Goal: Task Accomplishment & Management: Use online tool/utility

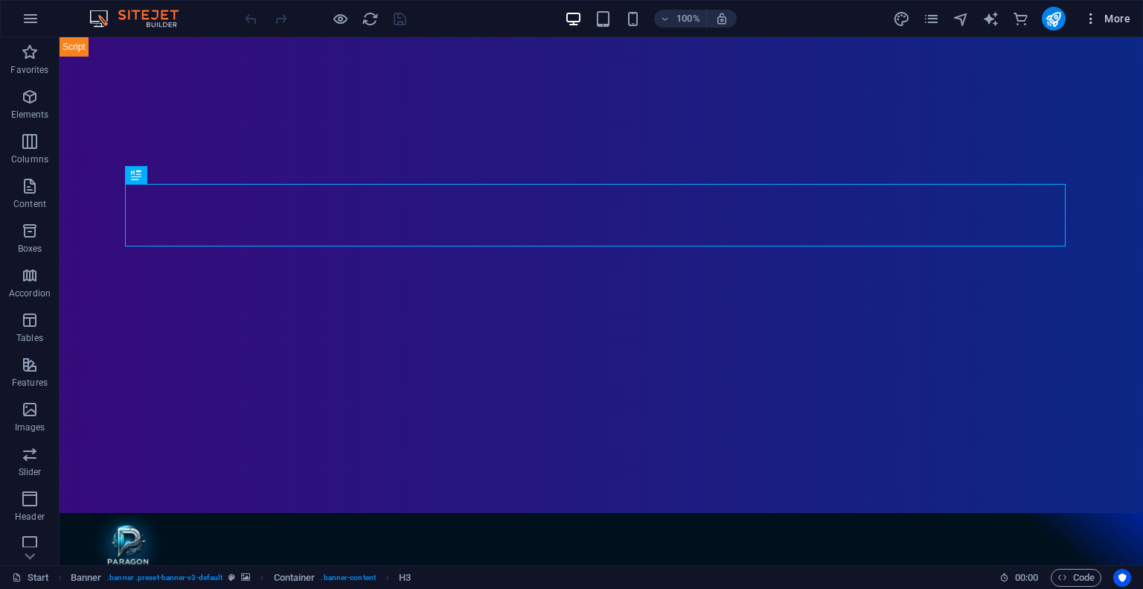
click at [1094, 20] on icon "button" at bounding box center [1090, 18] width 15 height 15
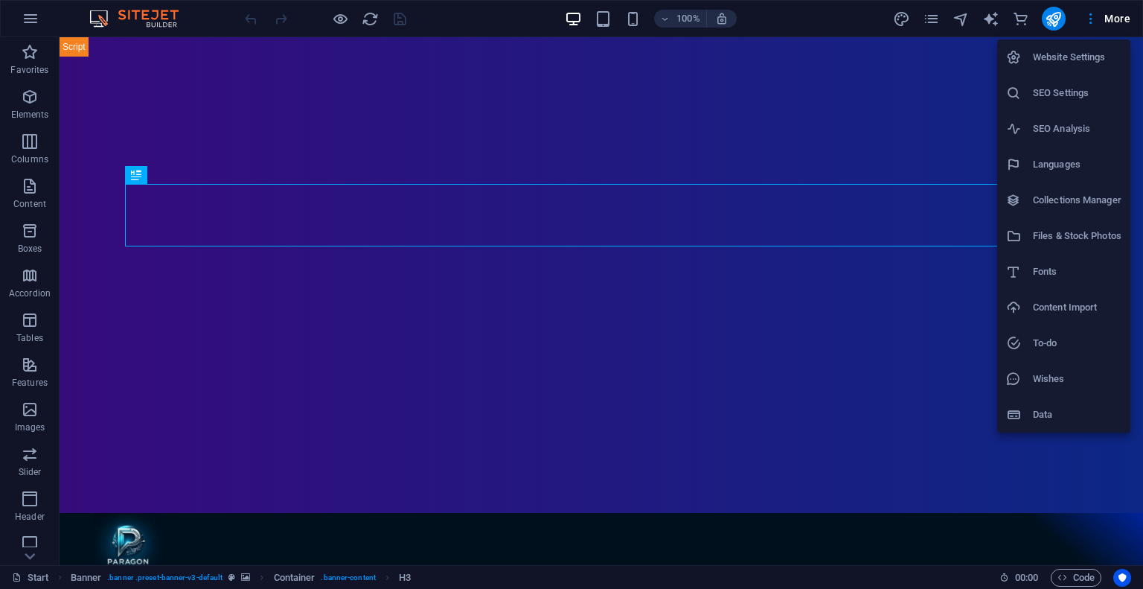
click at [1063, 569] on div at bounding box center [571, 294] width 1143 height 589
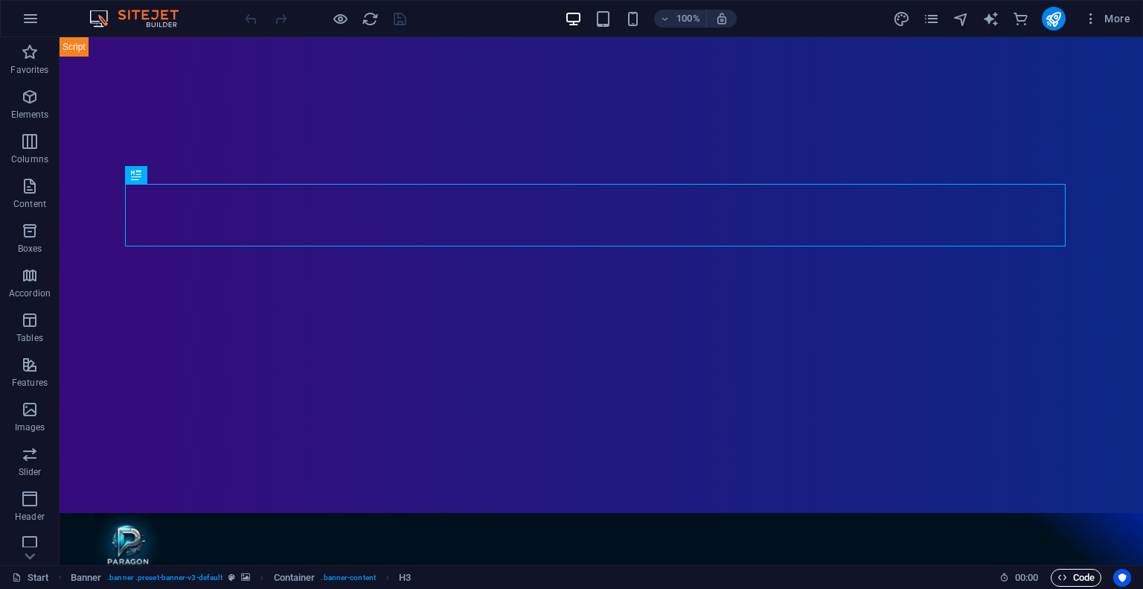
click at [1075, 580] on span "Code" at bounding box center [1075, 578] width 37 height 18
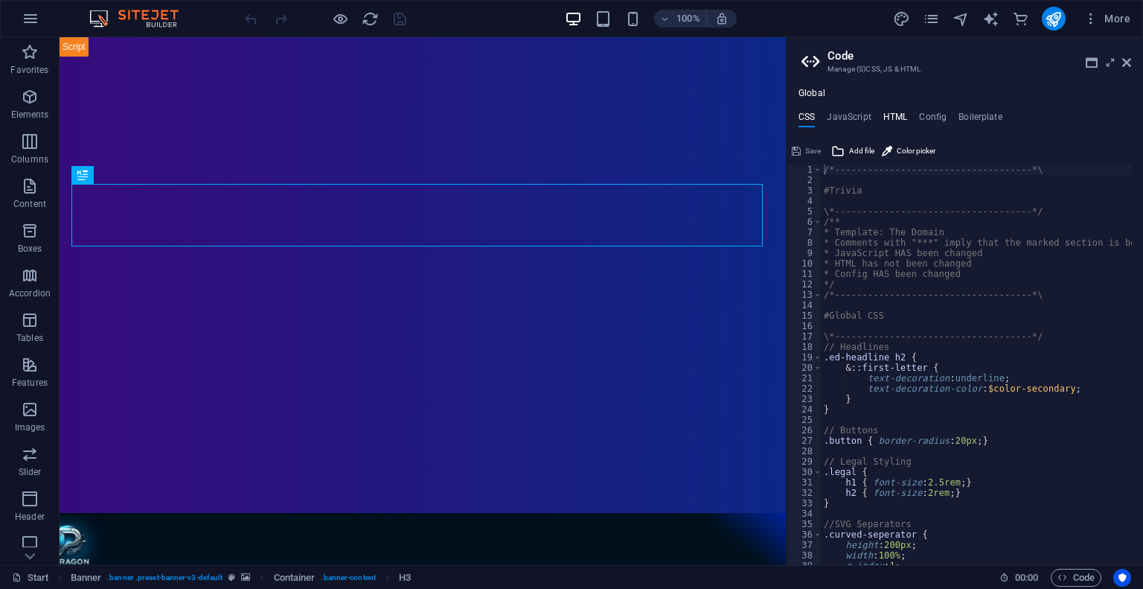
click at [896, 115] on h4 "HTML" at bounding box center [895, 120] width 25 height 16
type textarea "{{content}}"
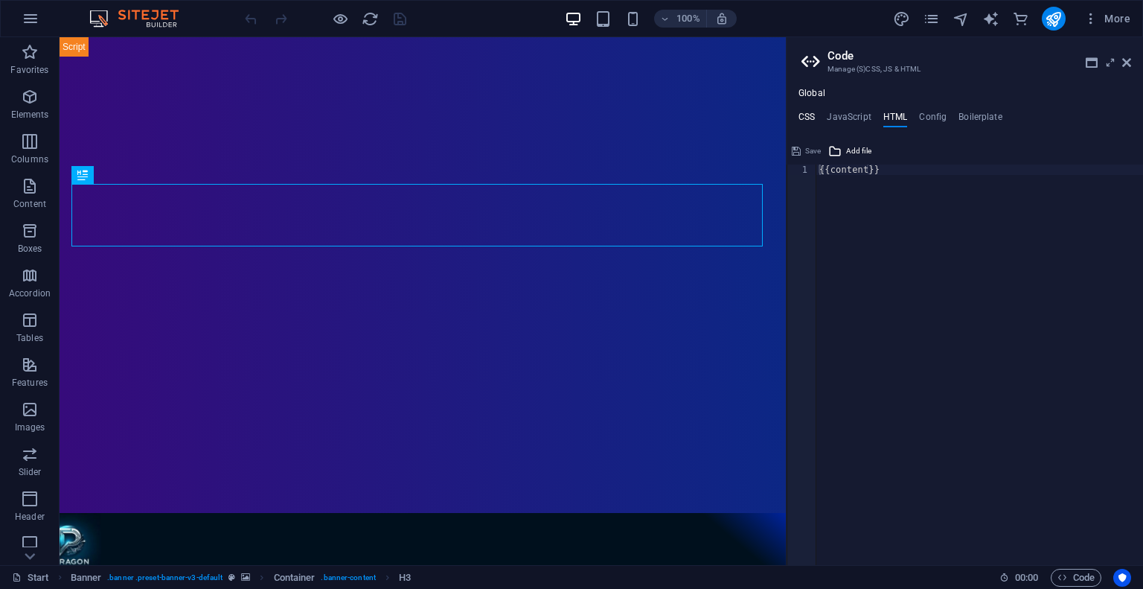
click at [803, 119] on h4 "CSS" at bounding box center [806, 120] width 16 height 16
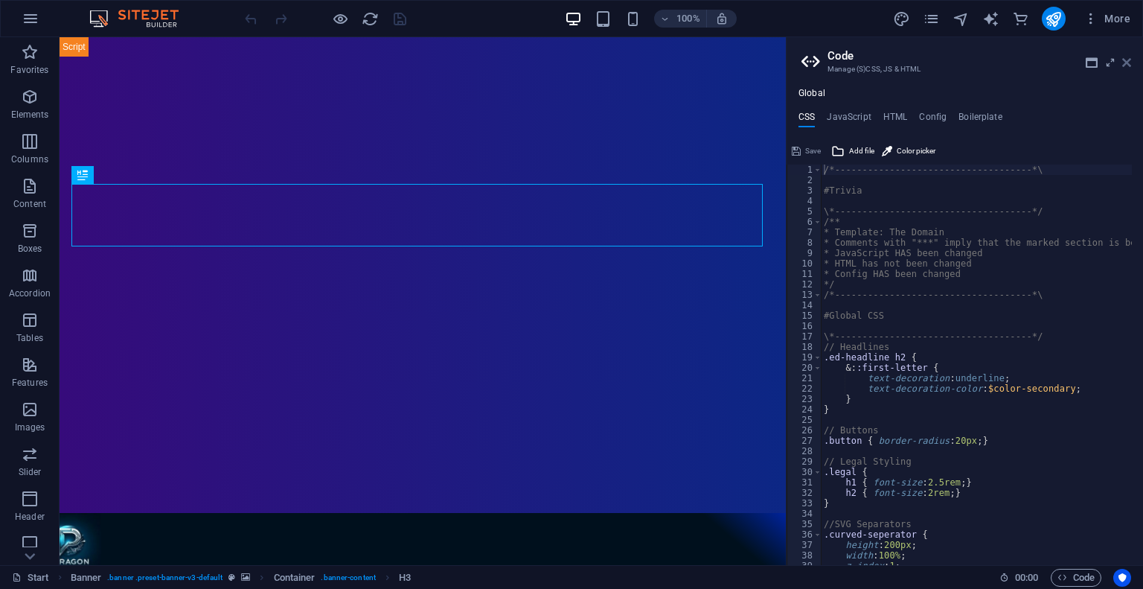
click at [1130, 65] on icon at bounding box center [1126, 63] width 9 height 12
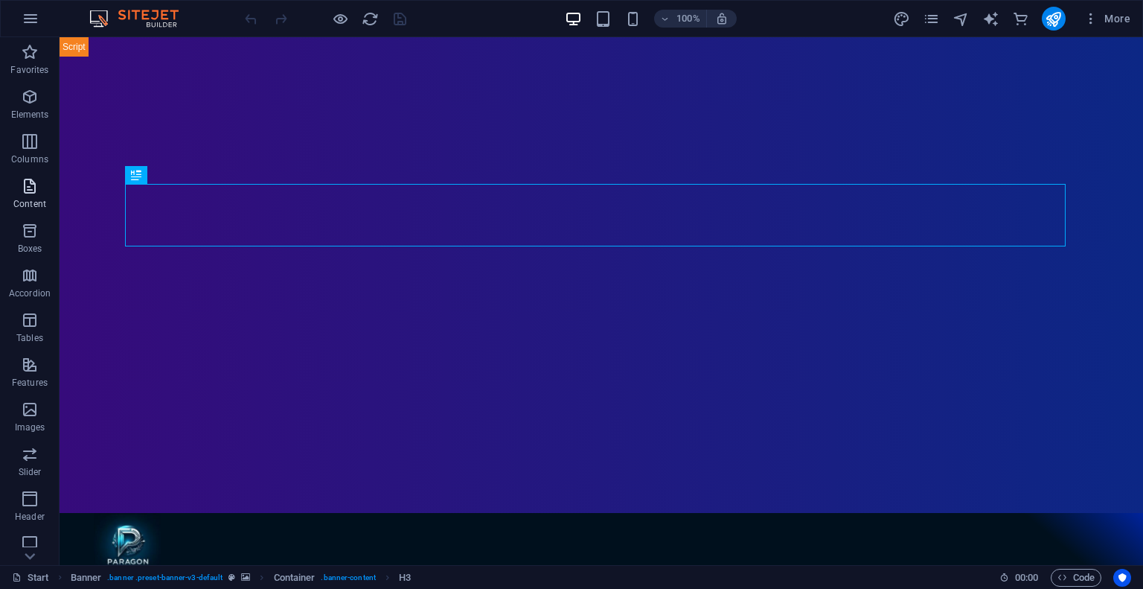
click at [36, 197] on span "Content" at bounding box center [30, 195] width 60 height 36
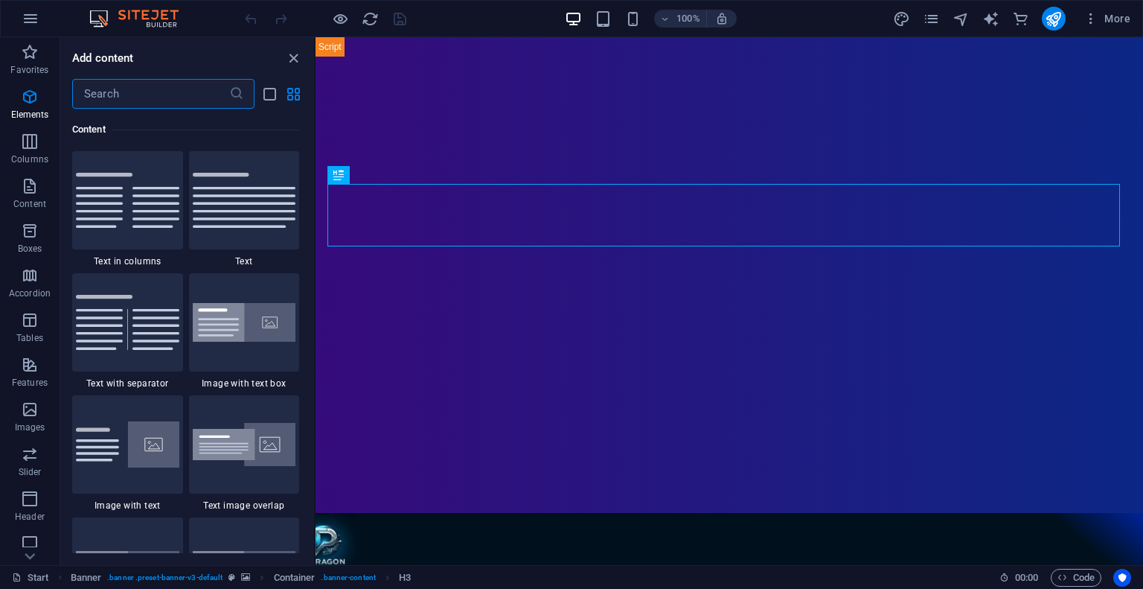
scroll to position [2604, 0]
click at [295, 57] on icon "close panel" at bounding box center [293, 58] width 17 height 17
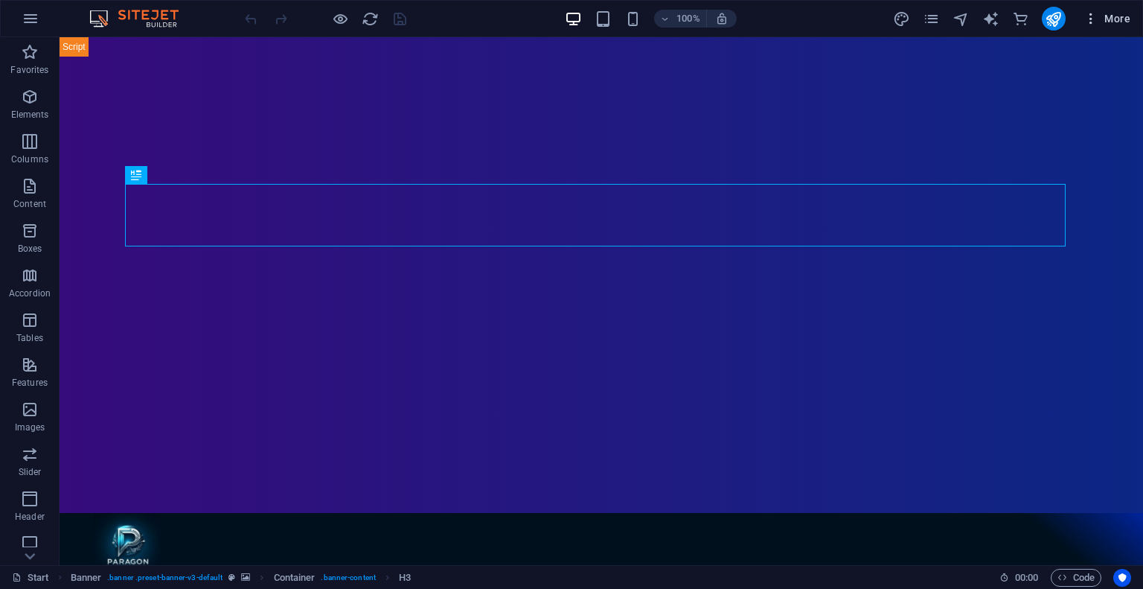
click at [1089, 19] on icon "button" at bounding box center [1090, 18] width 15 height 15
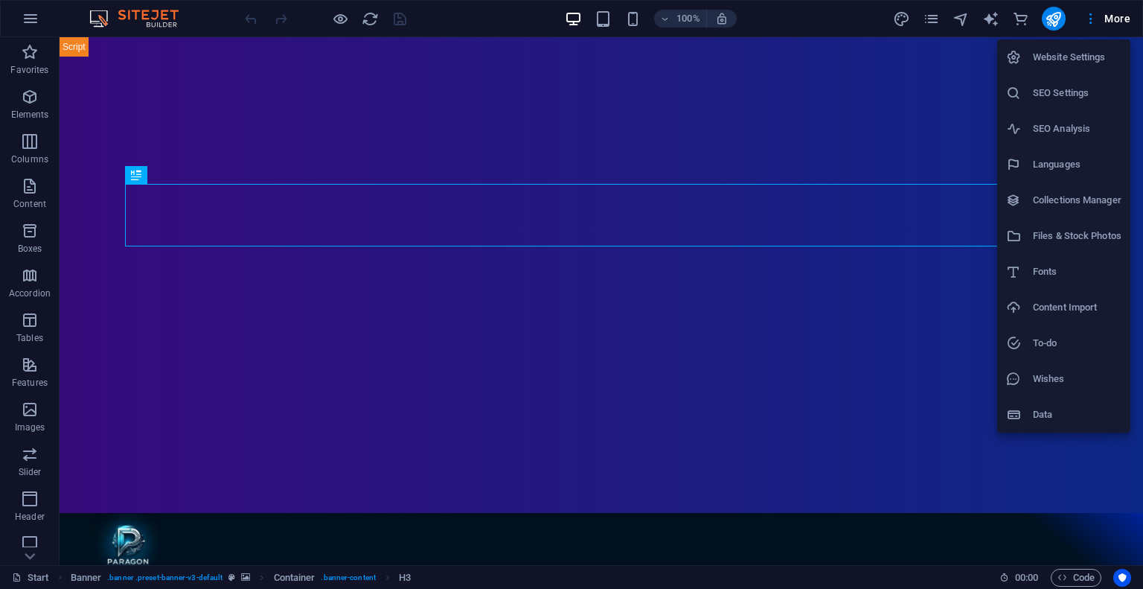
click at [1050, 411] on h6 "Data" at bounding box center [1077, 415] width 89 height 18
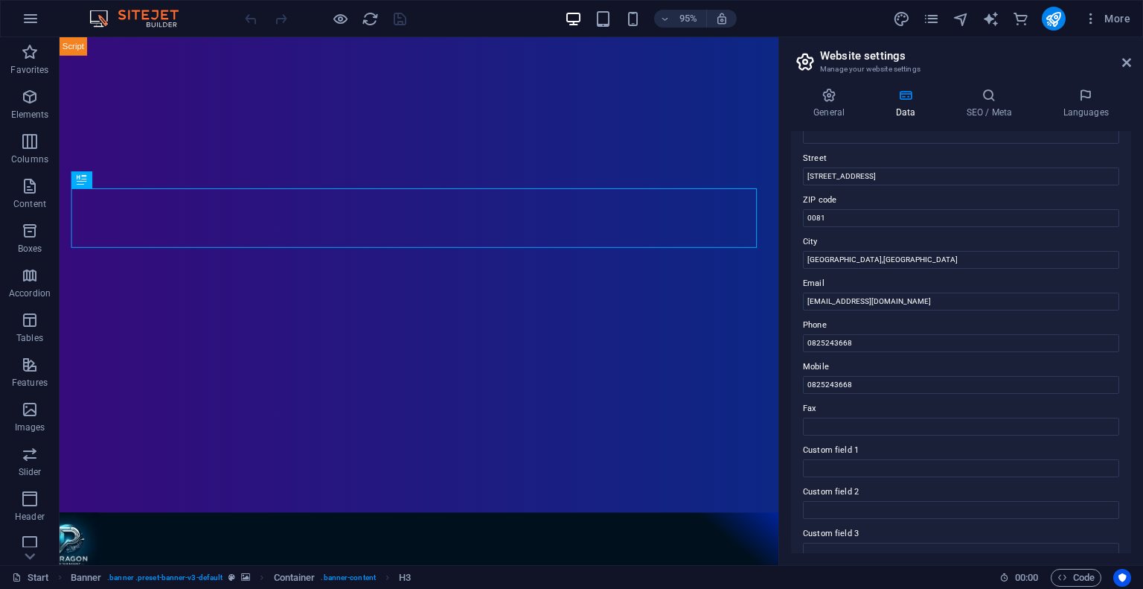
scroll to position [292, 0]
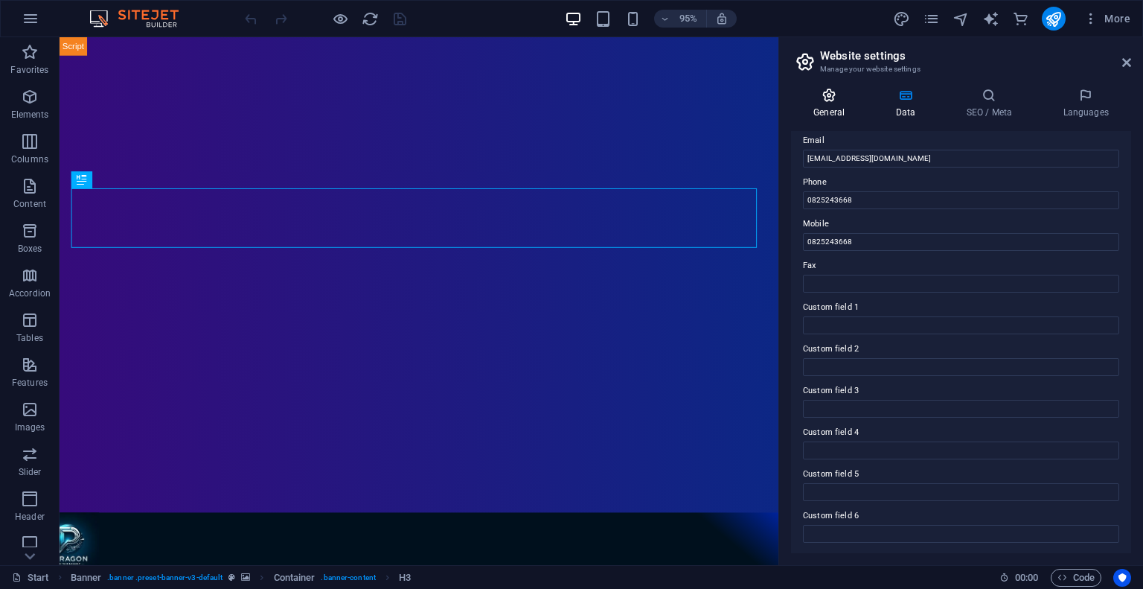
click at [828, 99] on icon at bounding box center [829, 95] width 76 height 15
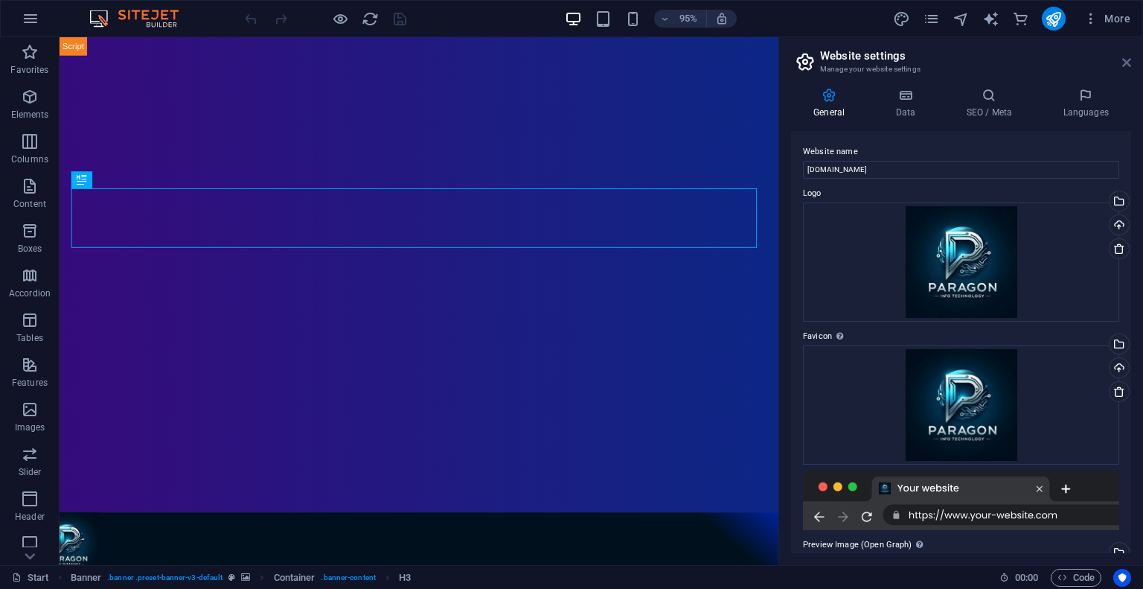
click at [1130, 68] on icon at bounding box center [1126, 63] width 9 height 12
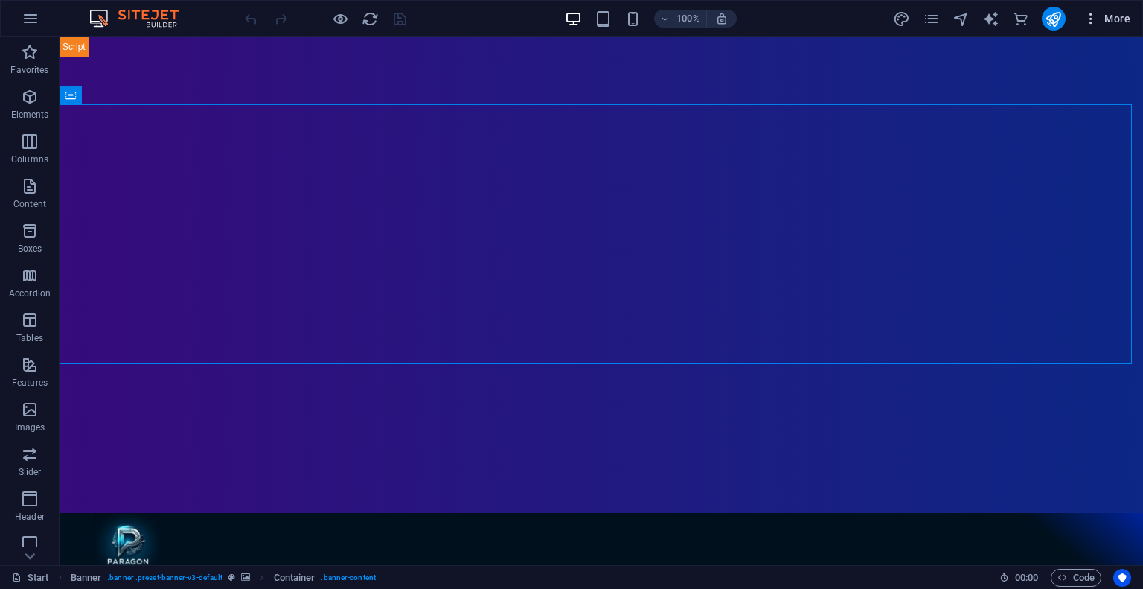
click at [1080, 16] on button "More" at bounding box center [1107, 19] width 59 height 24
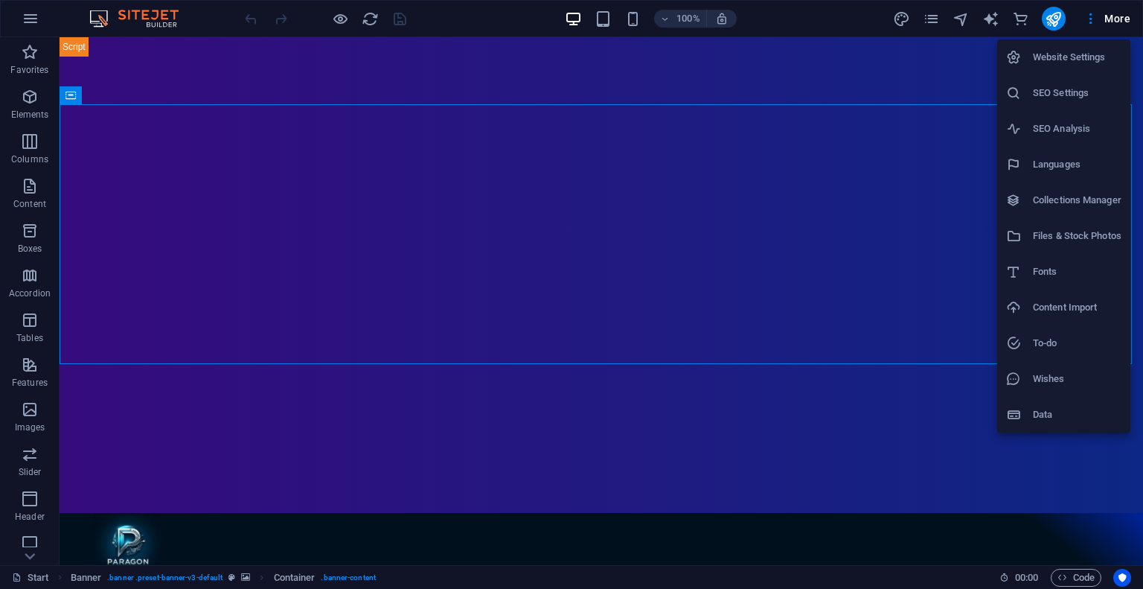
click at [1092, 59] on h6 "Website Settings" at bounding box center [1077, 57] width 89 height 18
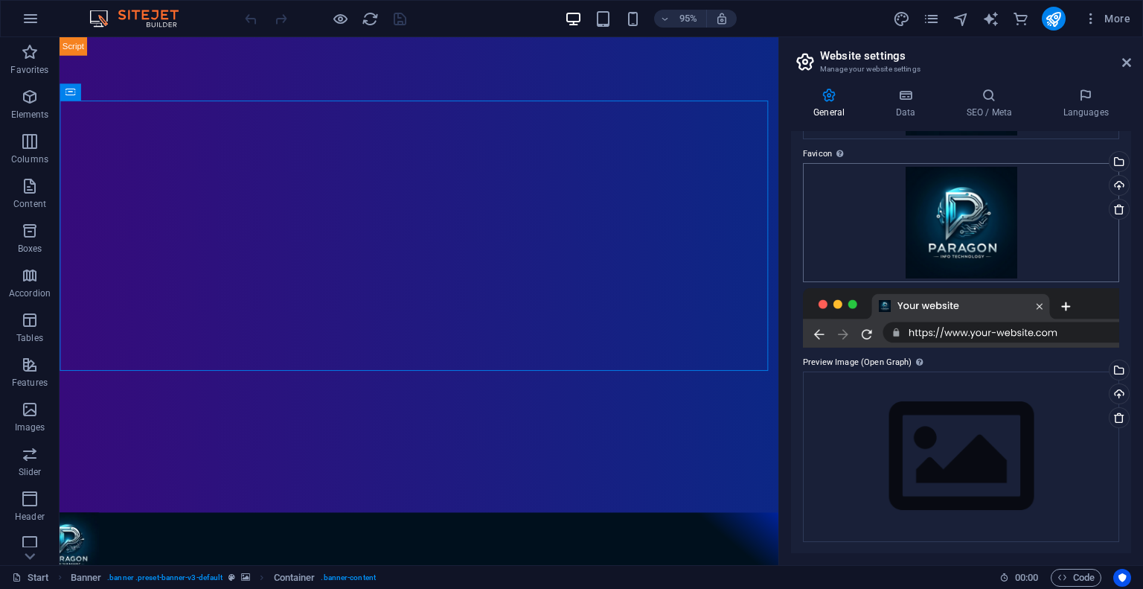
scroll to position [0, 0]
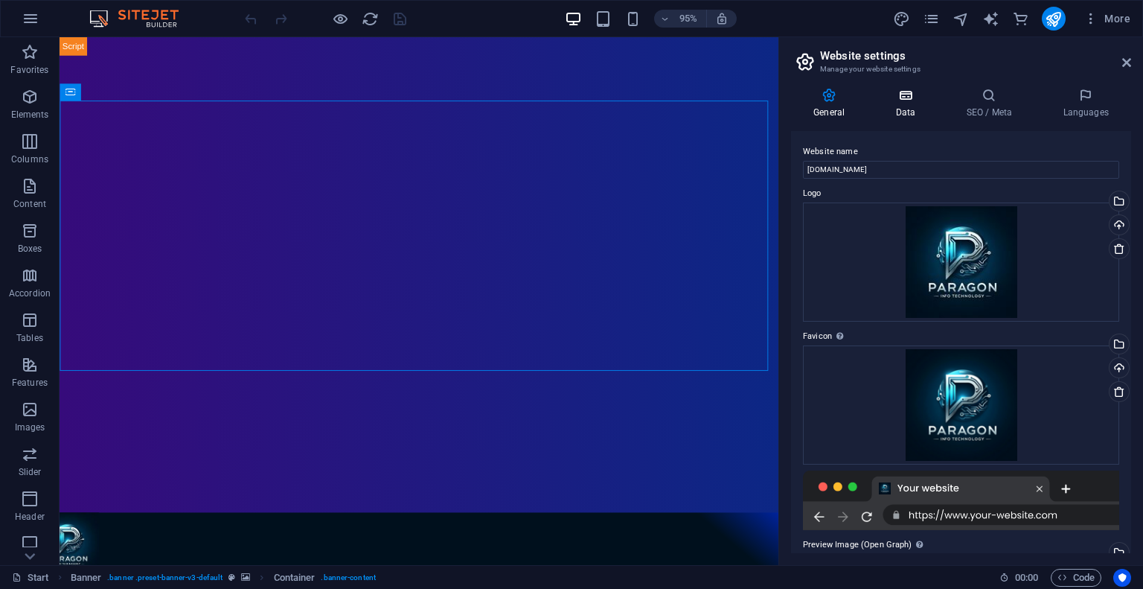
click at [900, 104] on h4 "Data" at bounding box center [908, 103] width 71 height 31
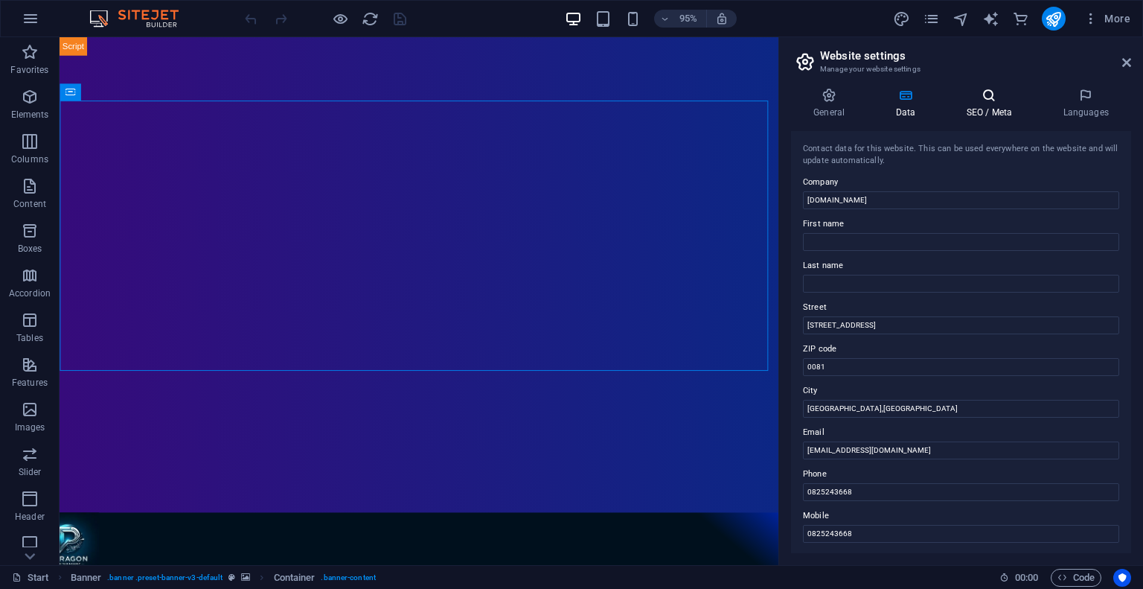
click at [984, 103] on h4 "SEO / Meta" at bounding box center [992, 103] width 97 height 31
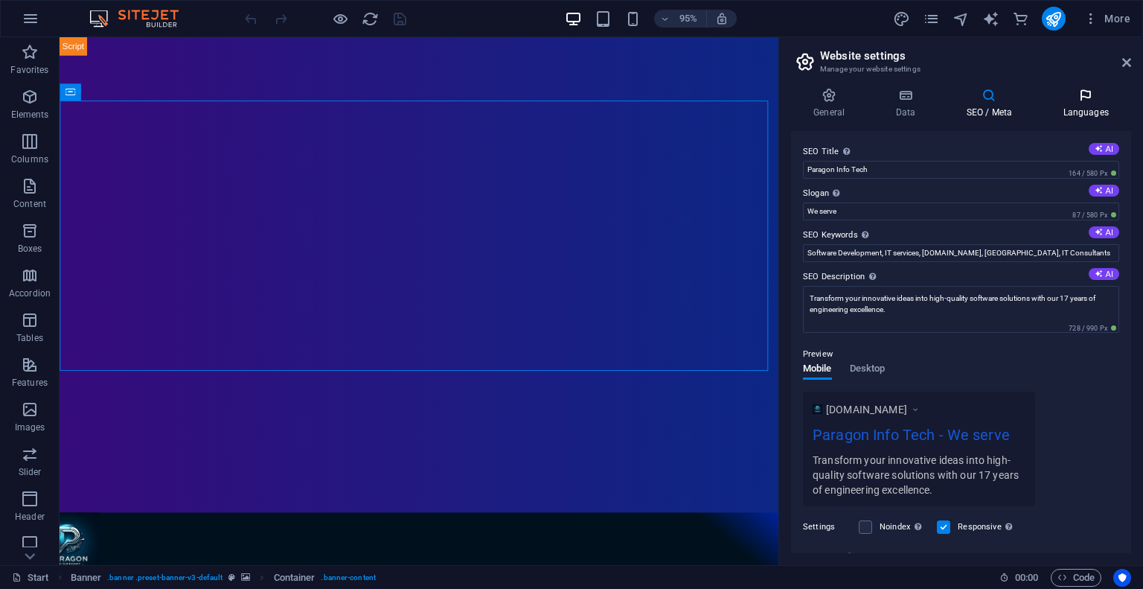
click at [1084, 103] on h4 "Languages" at bounding box center [1085, 103] width 91 height 31
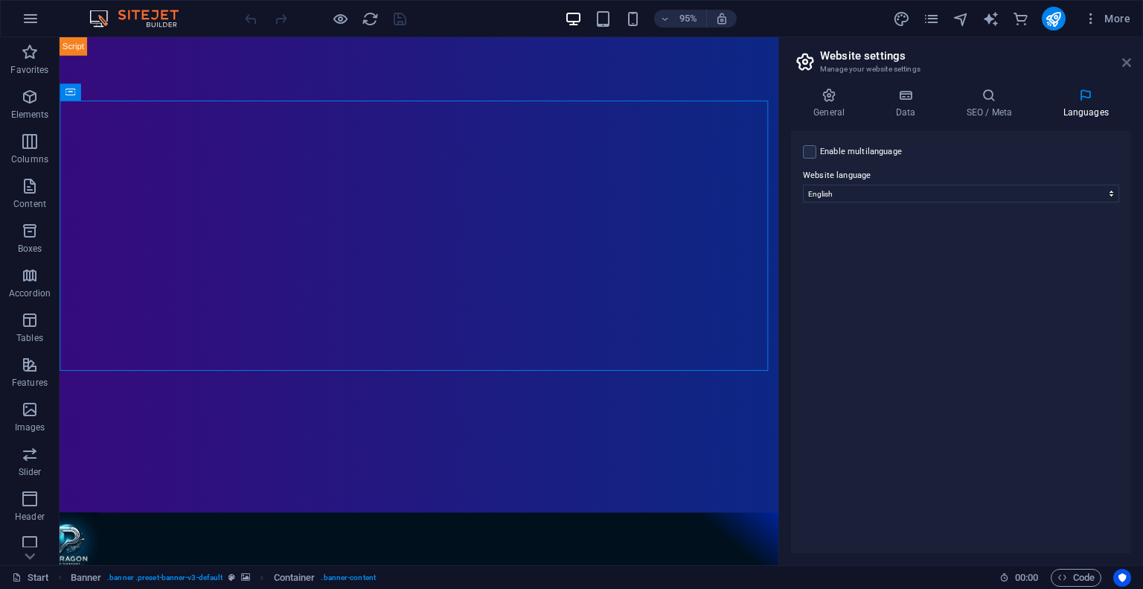
click at [1124, 63] on icon at bounding box center [1126, 63] width 9 height 12
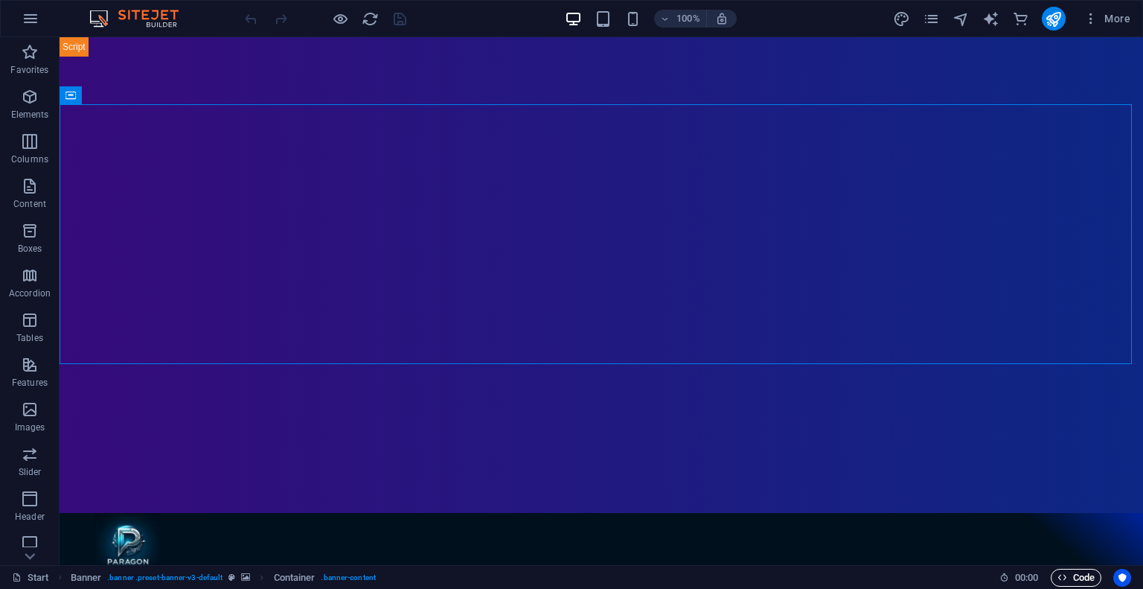
click at [1082, 569] on span "Code" at bounding box center [1075, 578] width 37 height 18
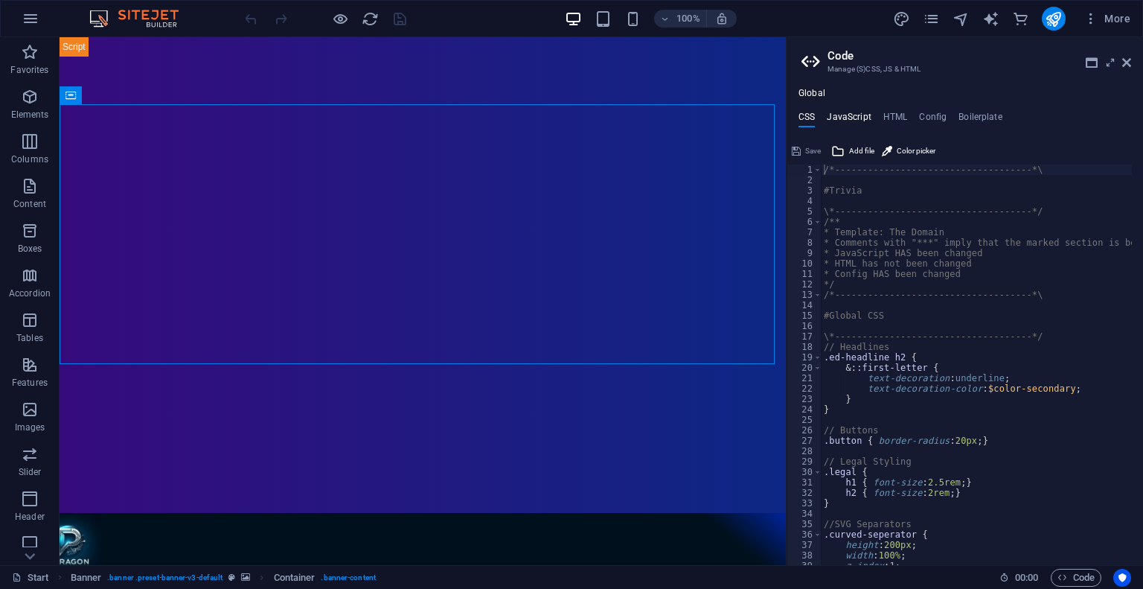
click at [857, 112] on h4 "JavaScript" at bounding box center [849, 120] width 44 height 16
type textarea "/* JS for preset "Menu V2" */"
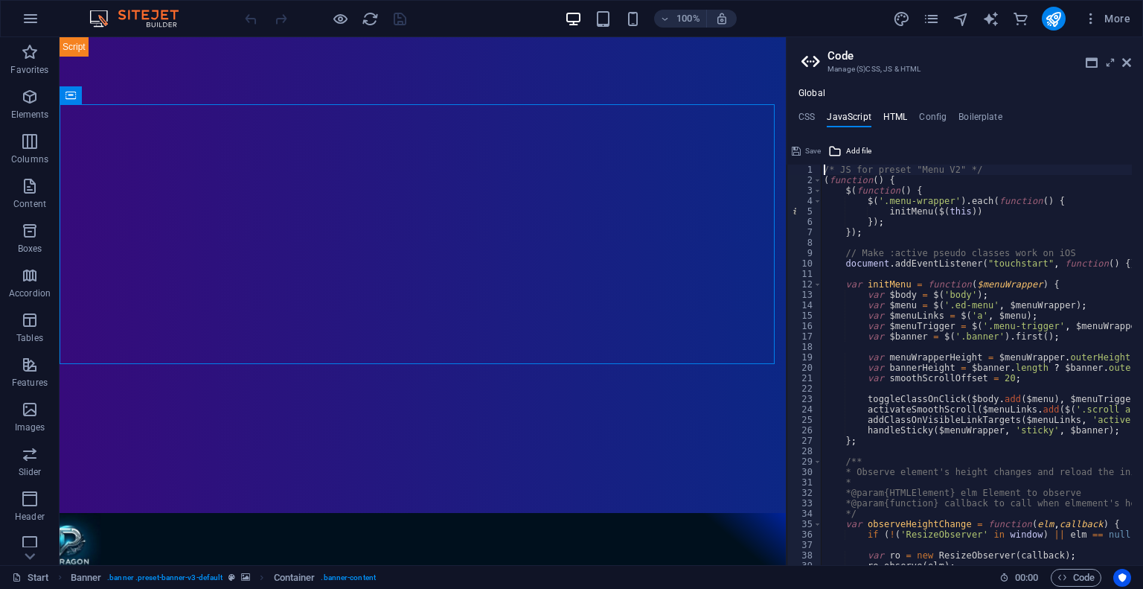
click at [899, 114] on h4 "HTML" at bounding box center [895, 120] width 25 height 16
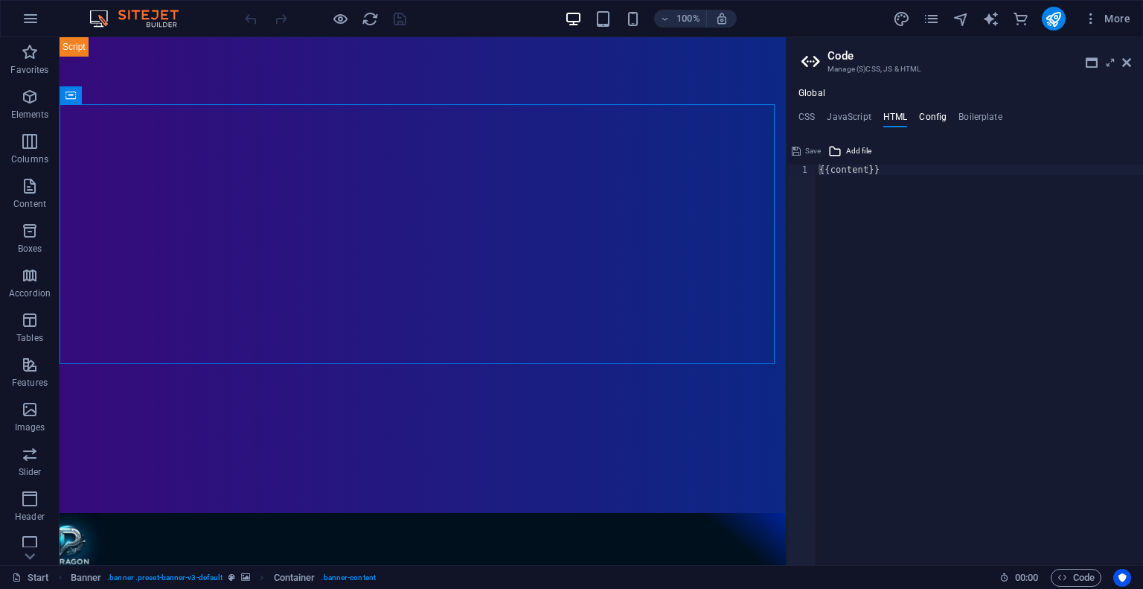
click at [924, 117] on h4 "Config" at bounding box center [933, 120] width 28 height 16
type textarea "$color-background: #ffffff;"
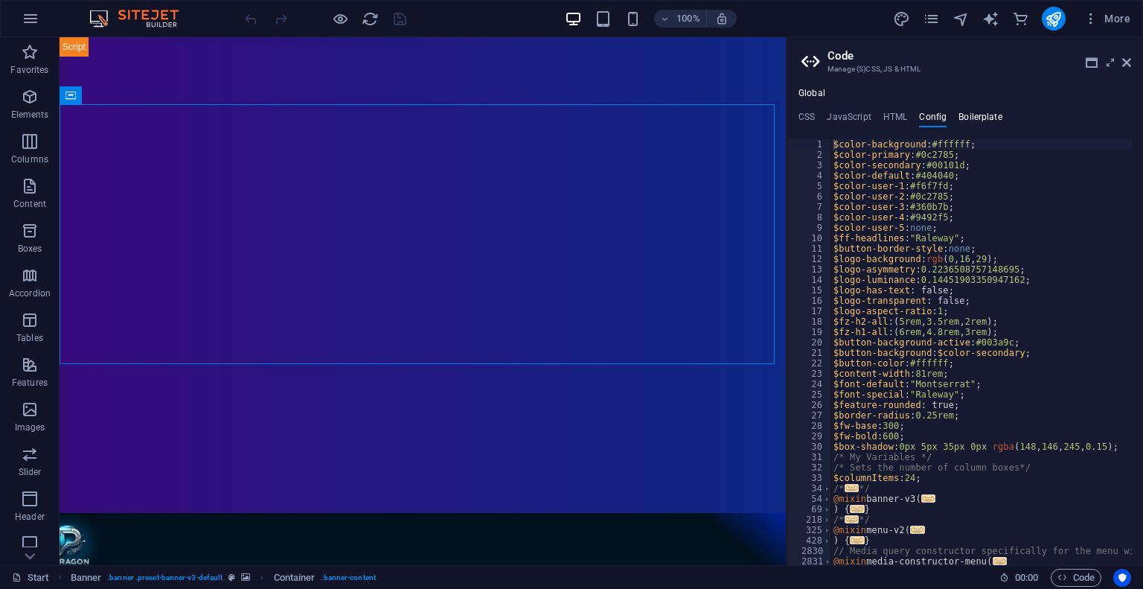
click at [976, 118] on h4 "Boilerplate" at bounding box center [980, 120] width 44 height 16
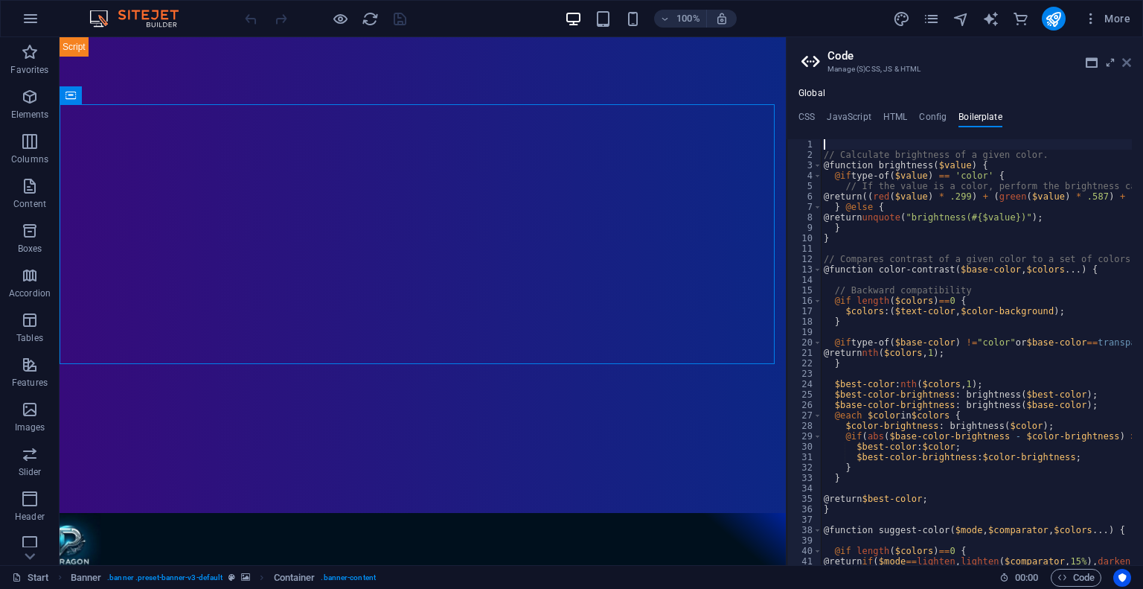
click at [1128, 62] on icon at bounding box center [1126, 63] width 9 height 12
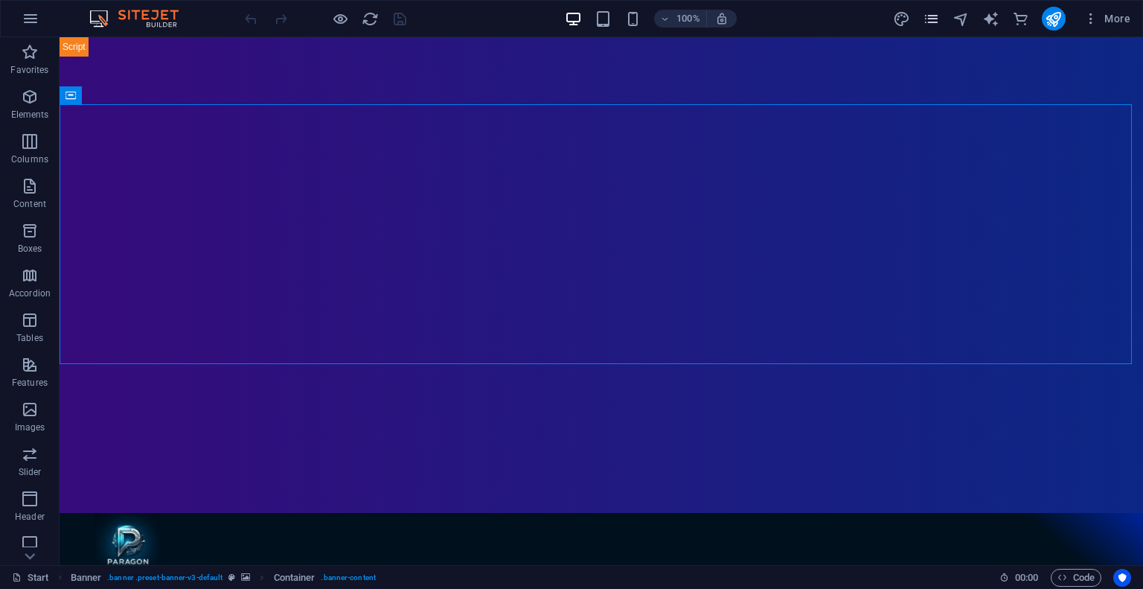
click at [926, 21] on icon "pages" at bounding box center [931, 18] width 17 height 17
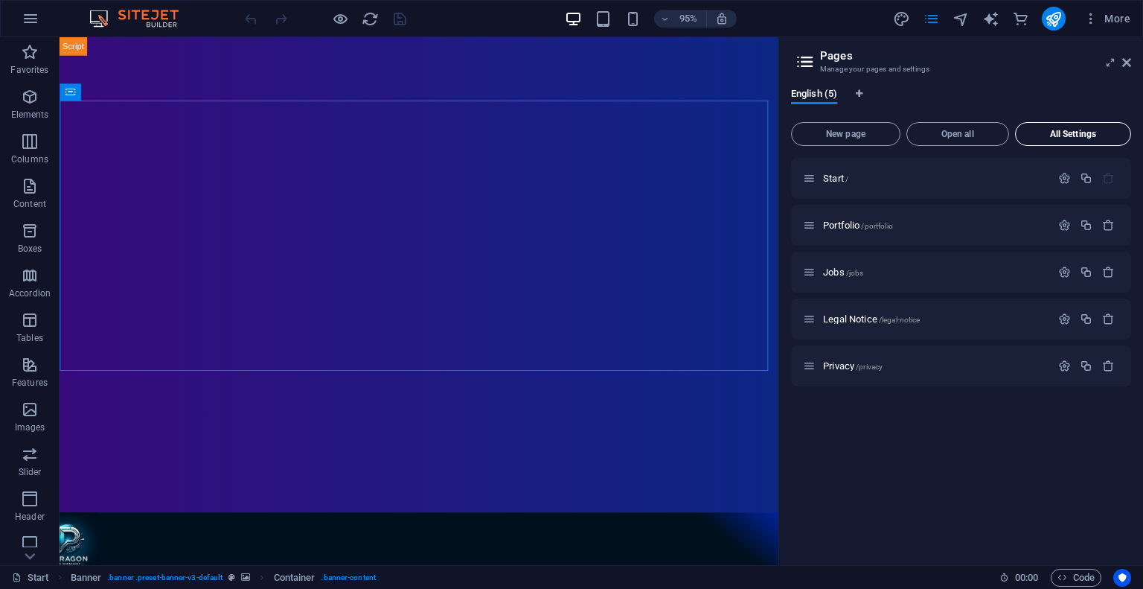
click at [1088, 136] on span "All Settings" at bounding box center [1073, 133] width 103 height 9
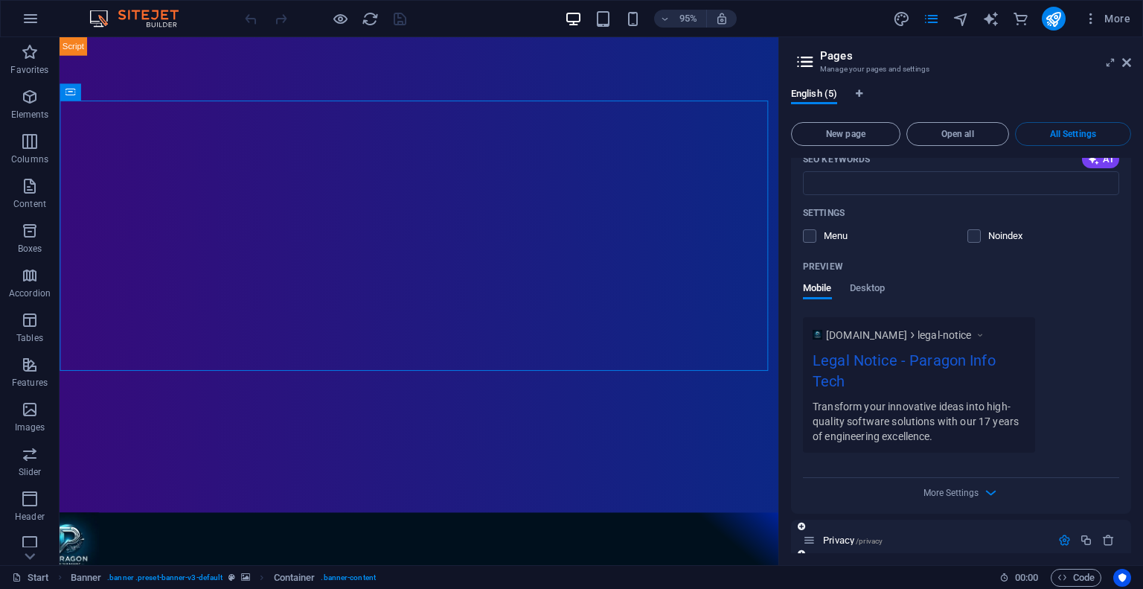
scroll to position [2110, 0]
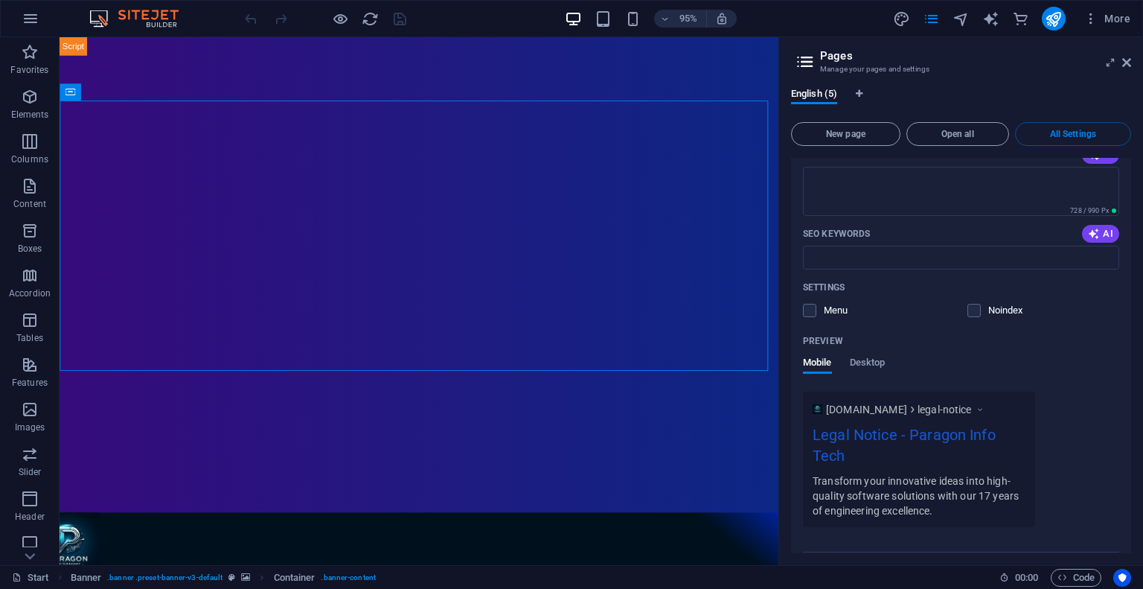
click at [1119, 62] on h2 "Pages" at bounding box center [975, 55] width 311 height 13
click at [1131, 59] on aside "Pages Manage your pages and settings English (5) New page Open all All Settings…" at bounding box center [960, 301] width 365 height 528
click at [1125, 63] on icon at bounding box center [1126, 63] width 9 height 12
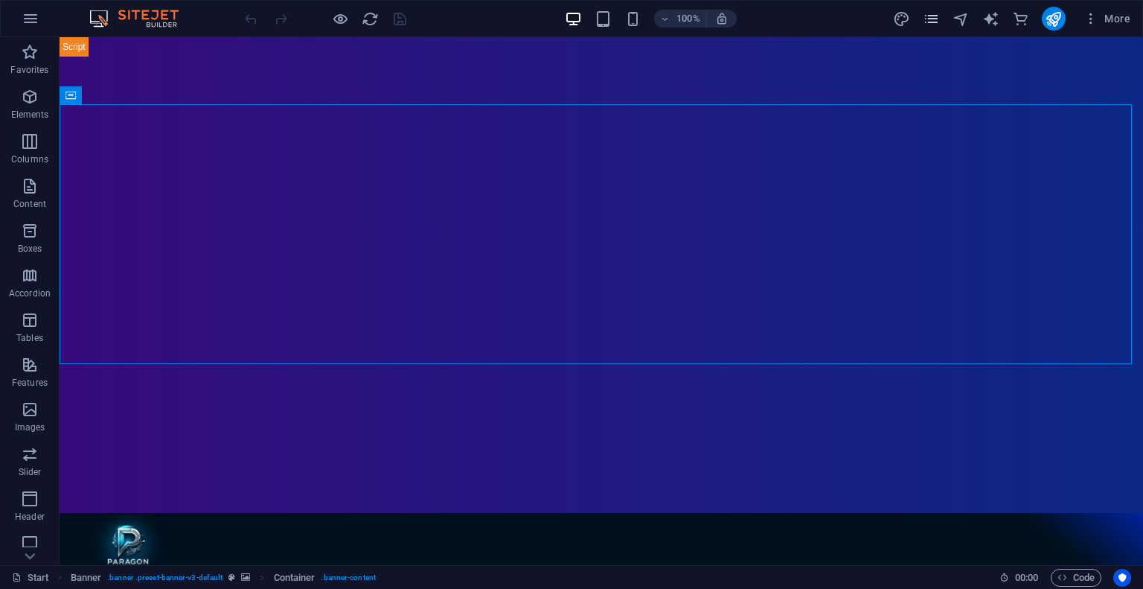
click at [935, 18] on icon "pages" at bounding box center [931, 18] width 17 height 17
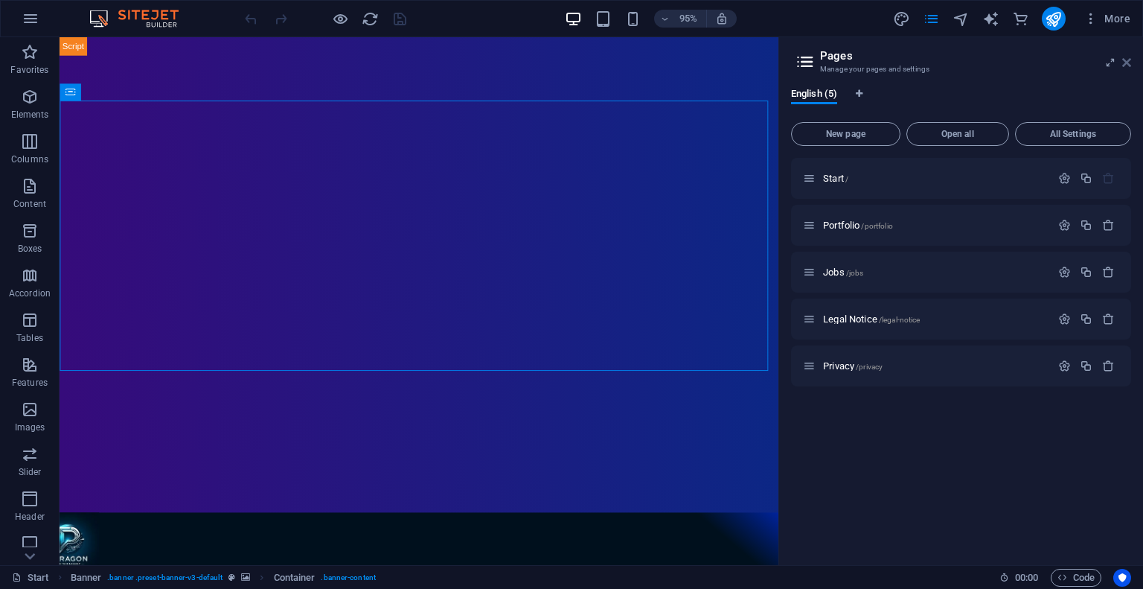
click at [1130, 63] on icon at bounding box center [1126, 63] width 9 height 12
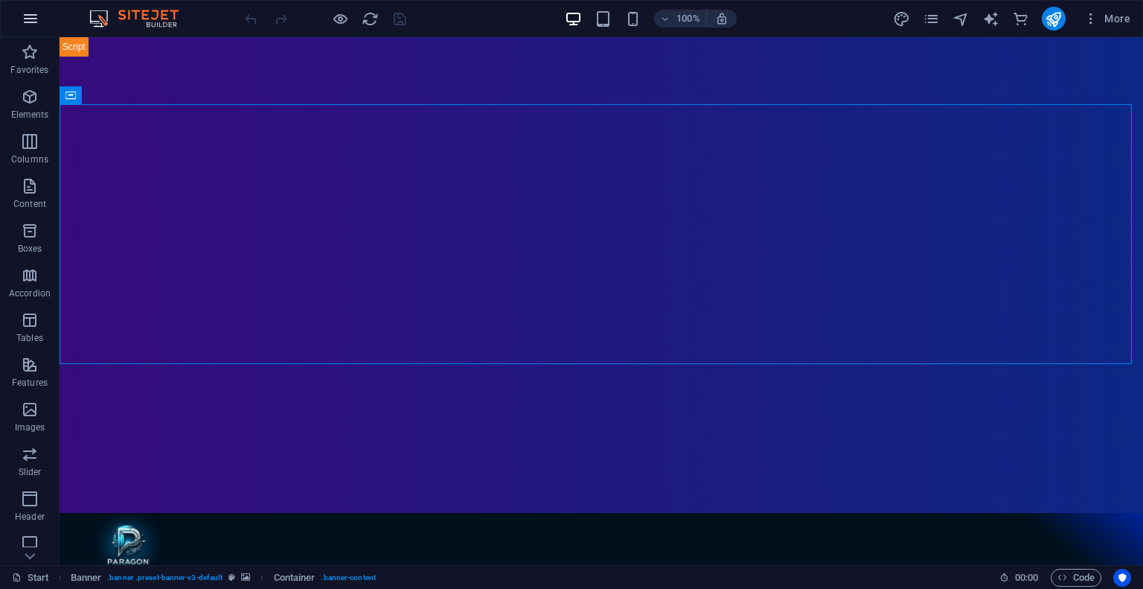
click at [36, 14] on icon "button" at bounding box center [31, 19] width 18 height 18
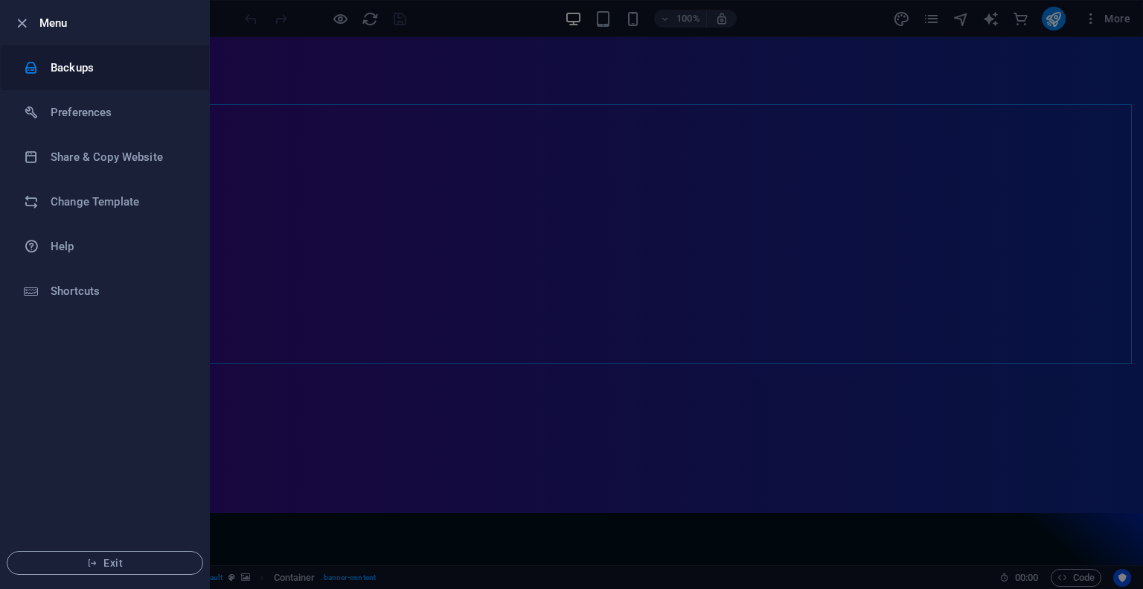
click at [80, 87] on li "Backups" at bounding box center [105, 67] width 208 height 45
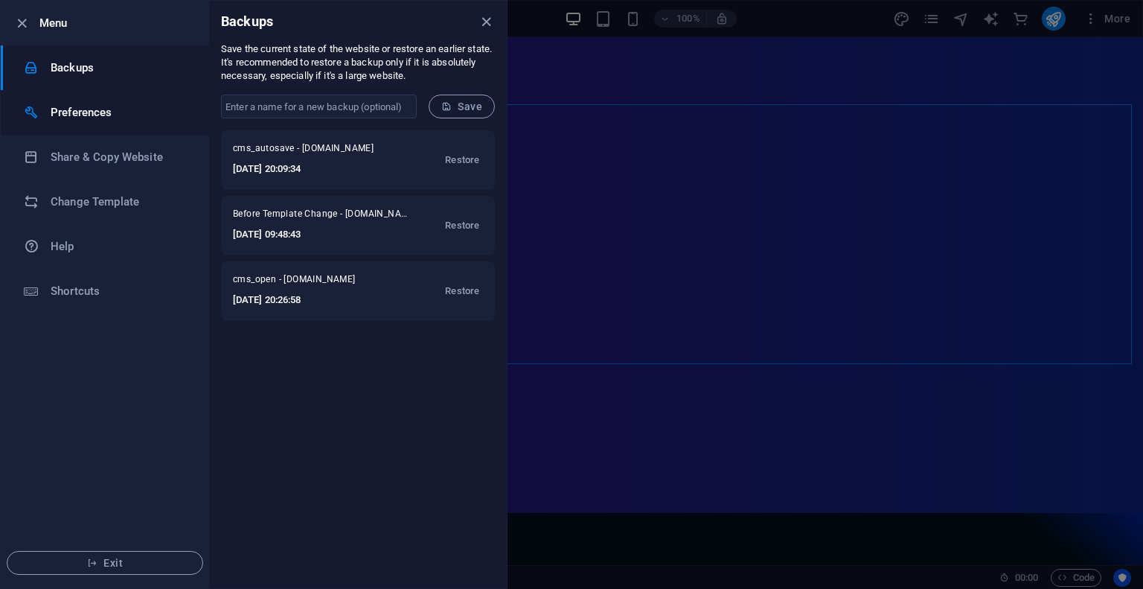
click at [119, 120] on h6 "Preferences" at bounding box center [120, 112] width 138 height 18
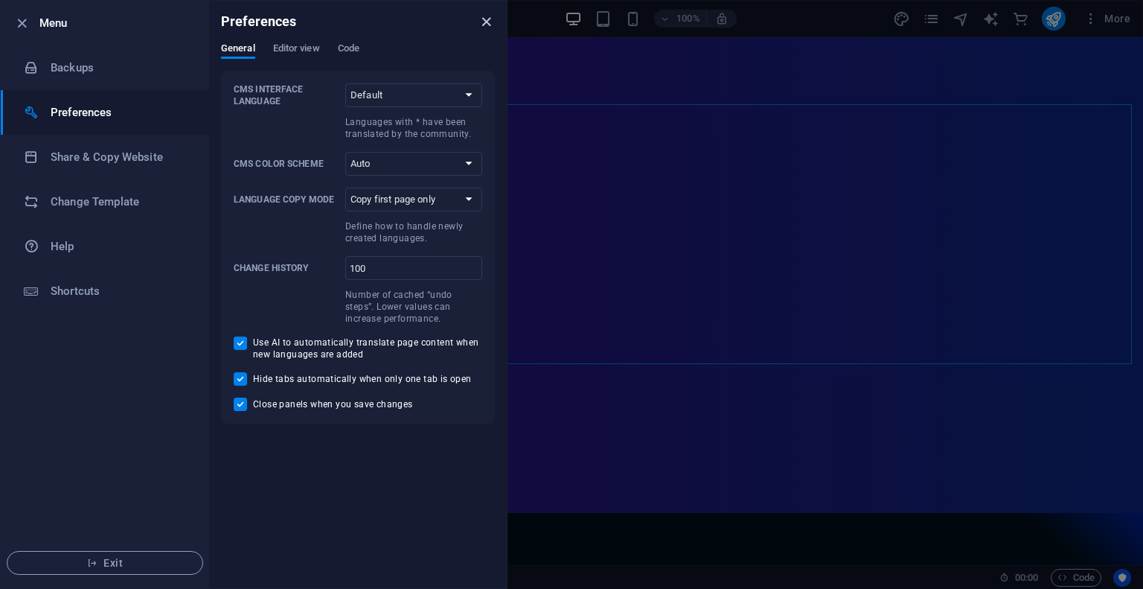
click at [481, 26] on icon "close" at bounding box center [486, 21] width 17 height 17
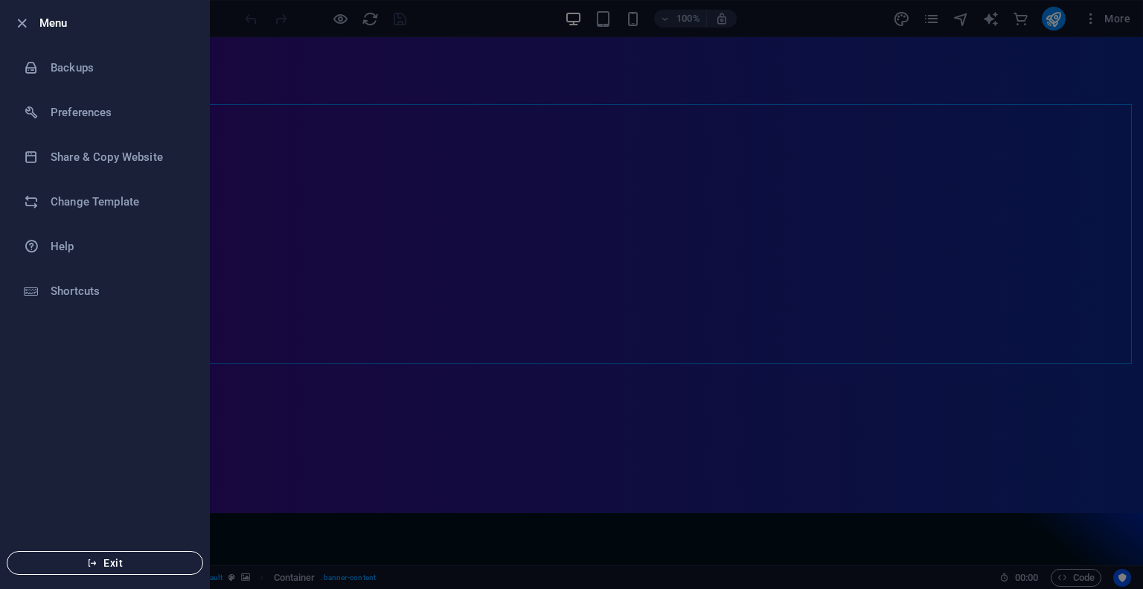
click at [133, 572] on button "Exit" at bounding box center [105, 563] width 196 height 24
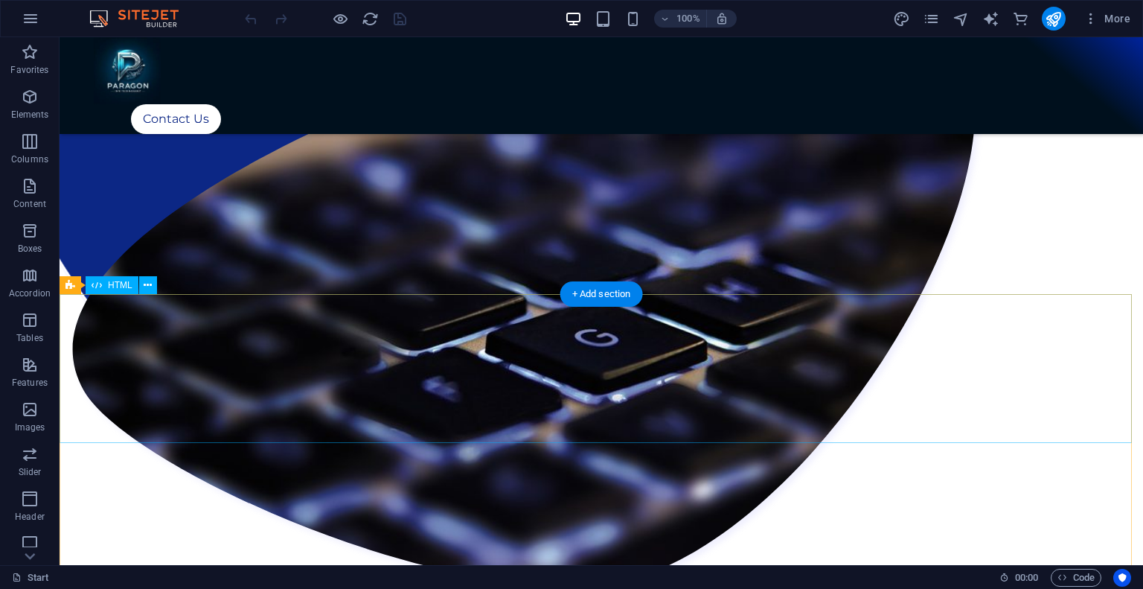
scroll to position [1467, 0]
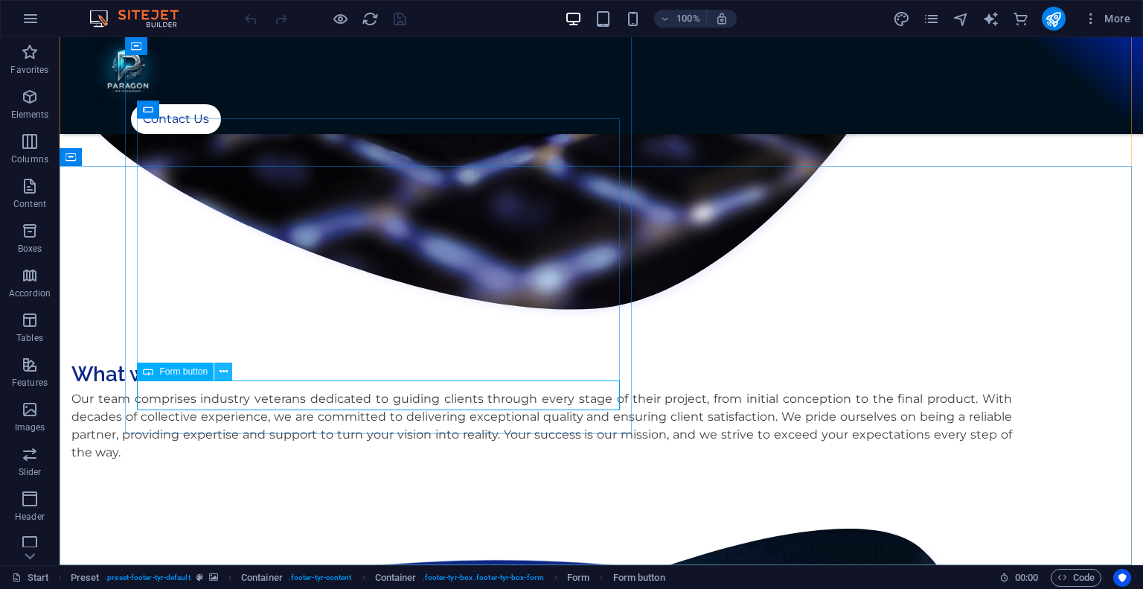
click at [220, 370] on icon at bounding box center [224, 372] width 8 height 16
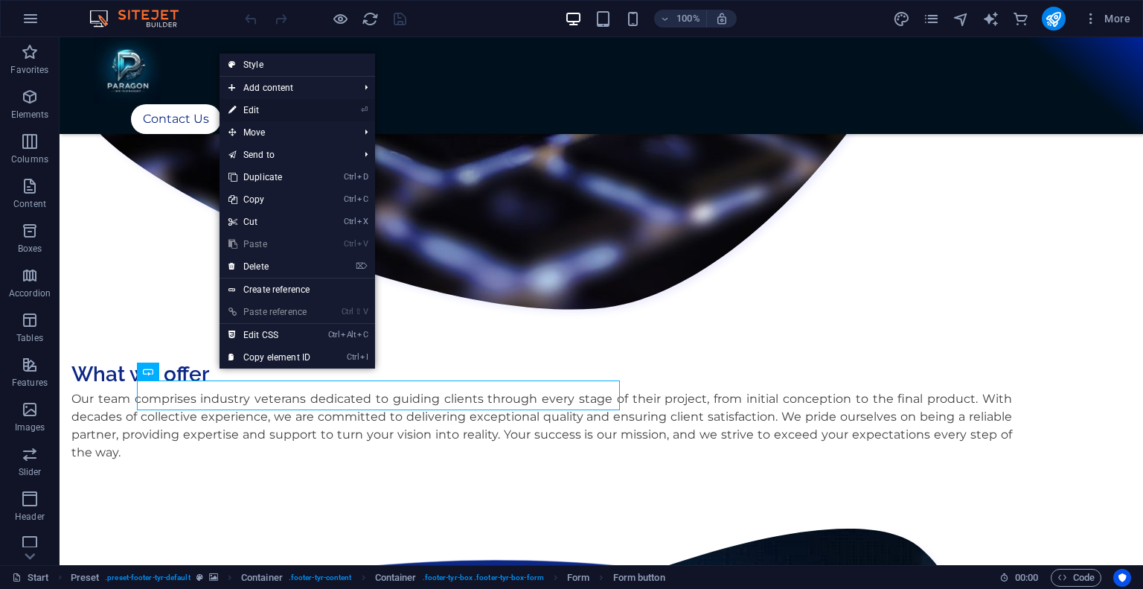
click at [310, 109] on link "⏎ Edit" at bounding box center [270, 110] width 100 height 22
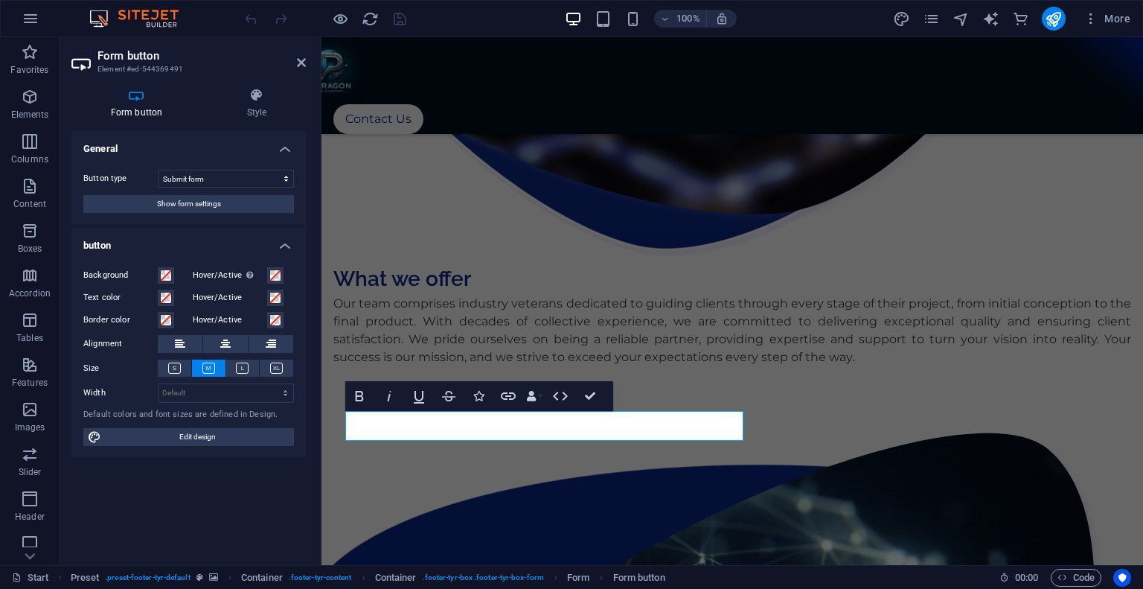
scroll to position [1310, 0]
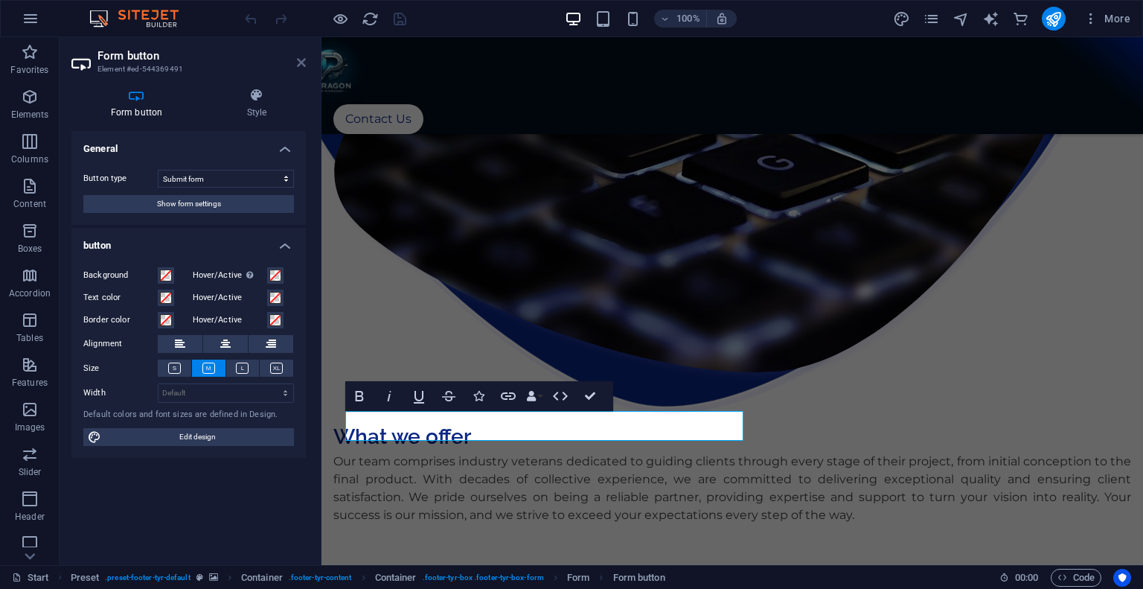
click at [301, 62] on icon at bounding box center [301, 63] width 9 height 12
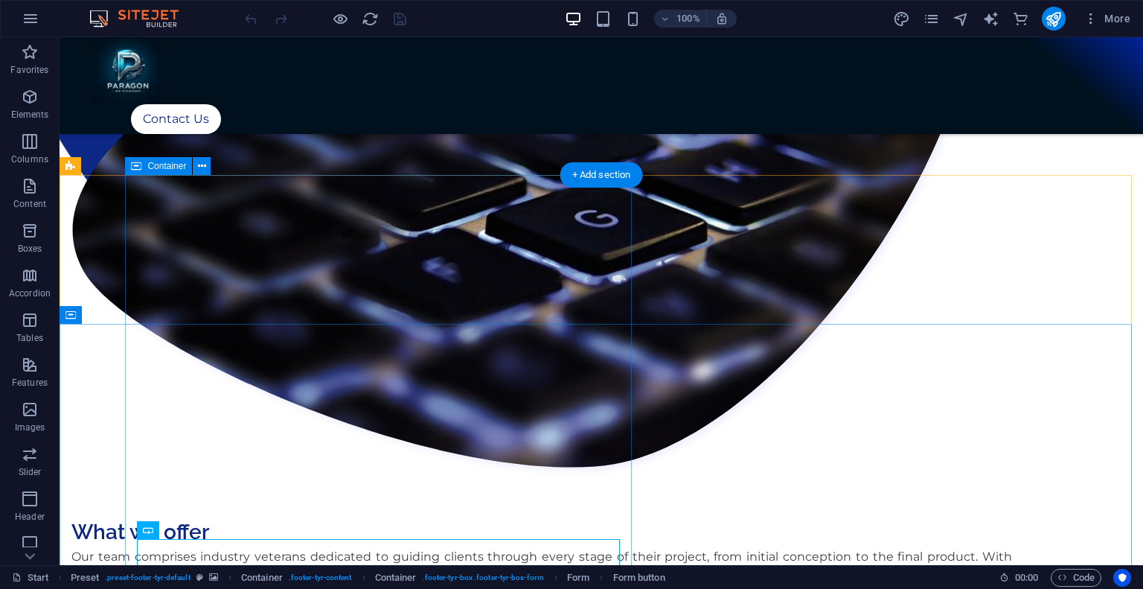
scroll to position [1235, 0]
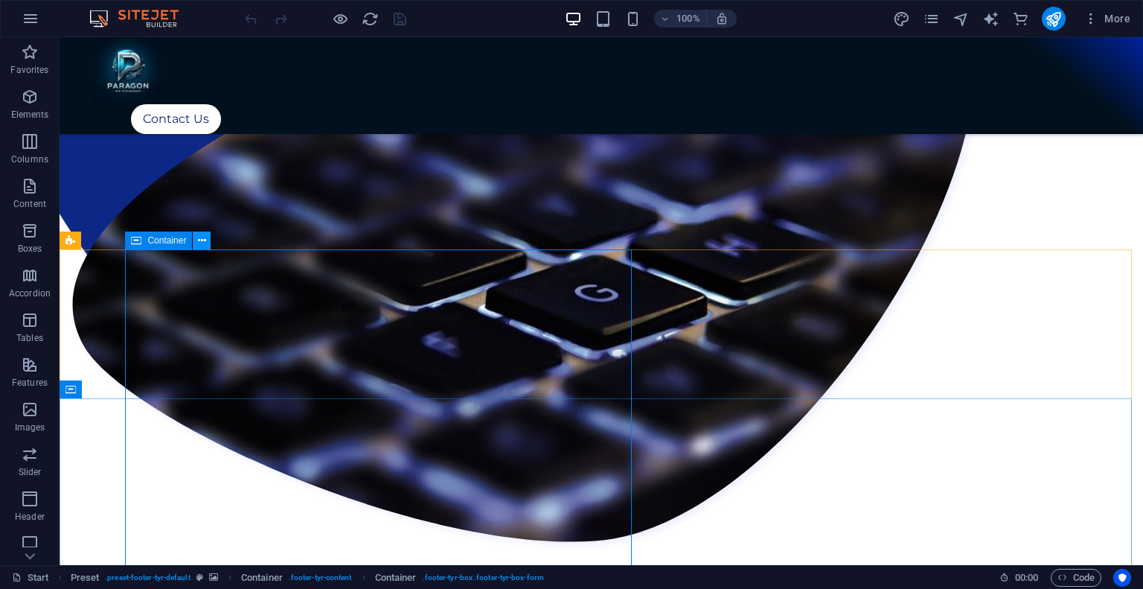
click at [198, 239] on icon at bounding box center [202, 241] width 8 height 16
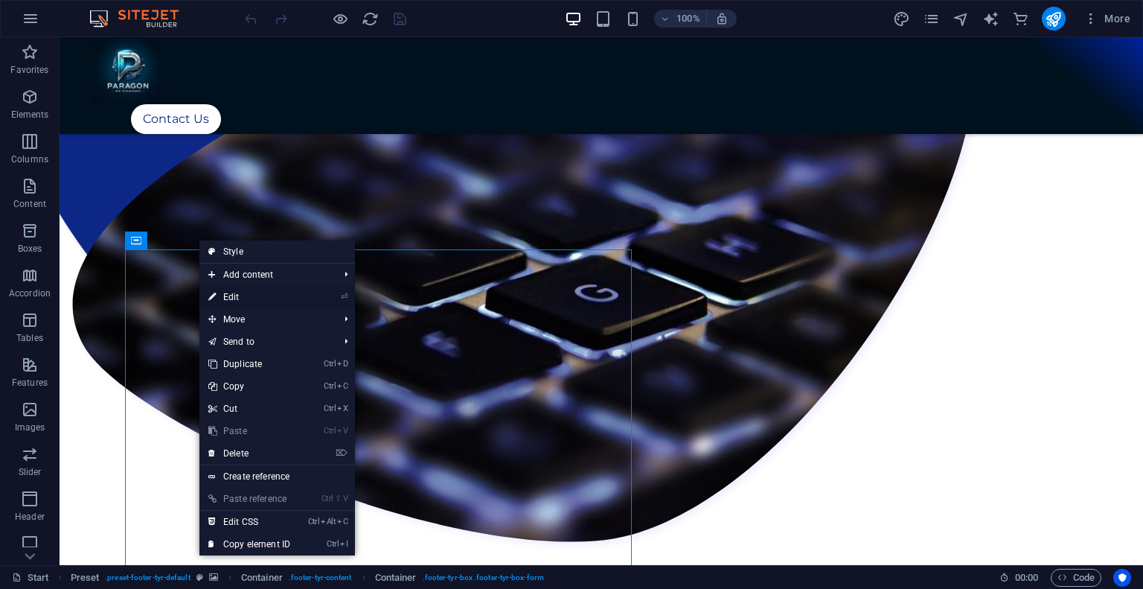
click at [252, 298] on link "⏎ Edit" at bounding box center [249, 297] width 100 height 22
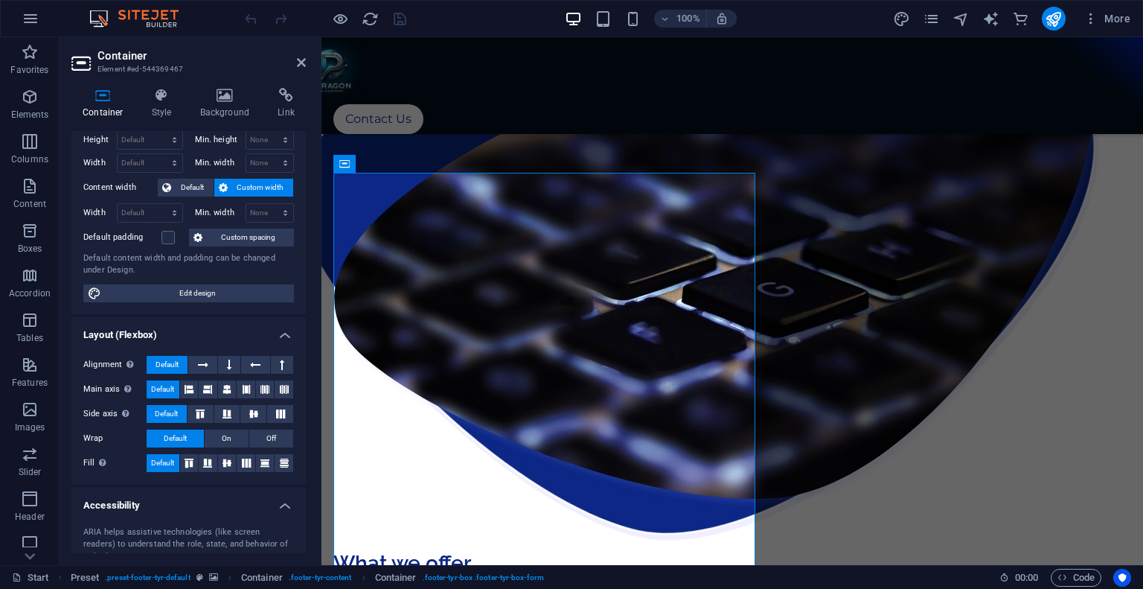
scroll to position [0, 0]
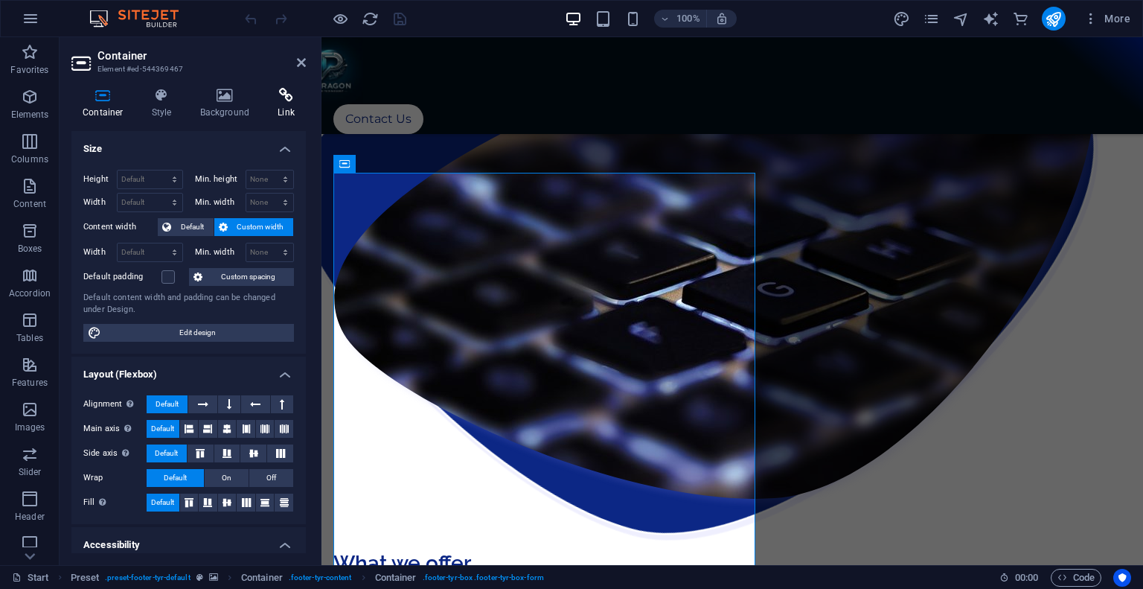
click at [285, 109] on h4 "Link" at bounding box center [285, 103] width 39 height 31
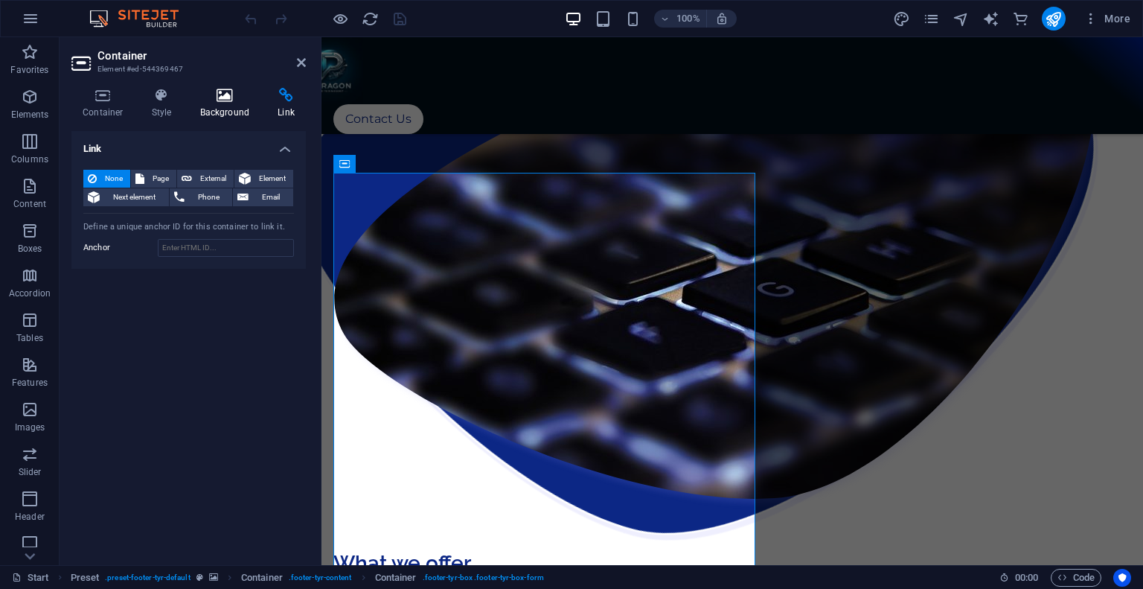
click at [236, 112] on h4 "Background" at bounding box center [228, 103] width 78 height 31
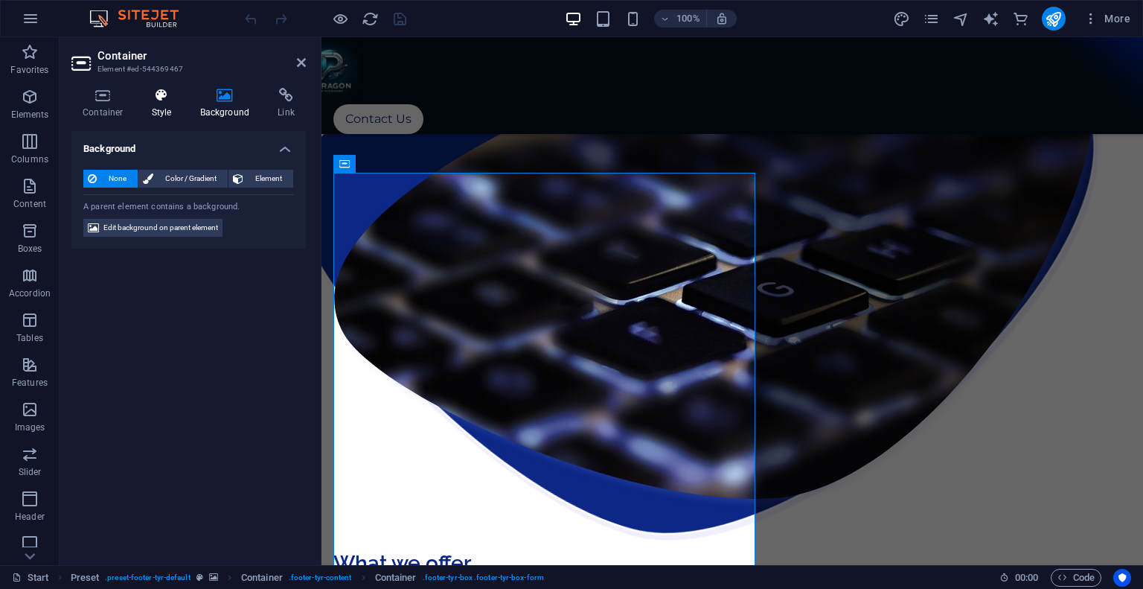
click at [150, 108] on h4 "Style" at bounding box center [165, 103] width 48 height 31
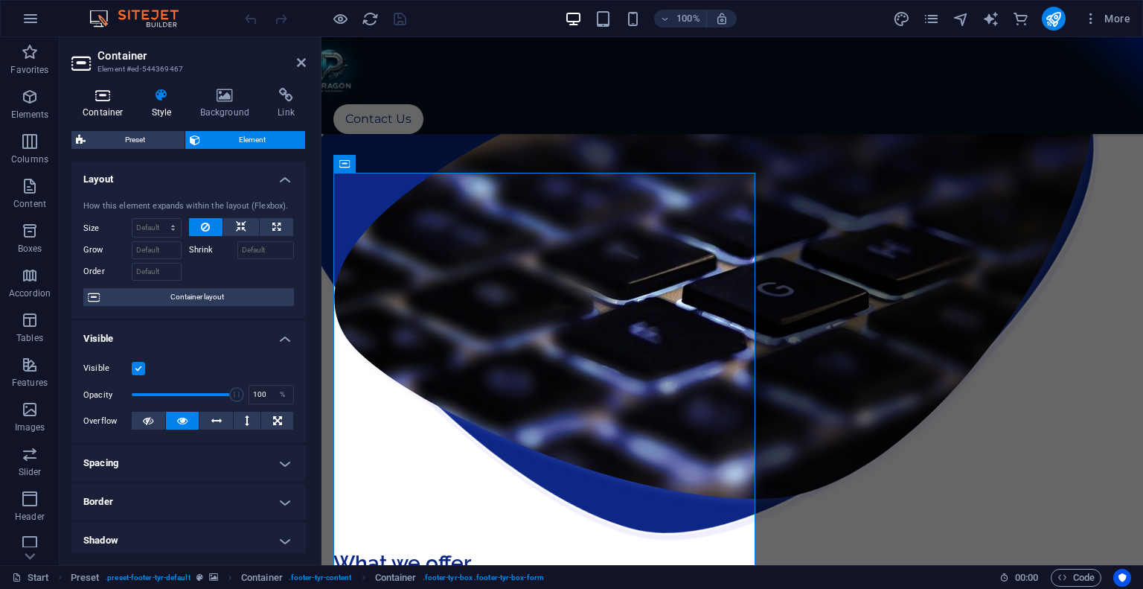
click at [108, 100] on icon at bounding box center [102, 95] width 63 height 15
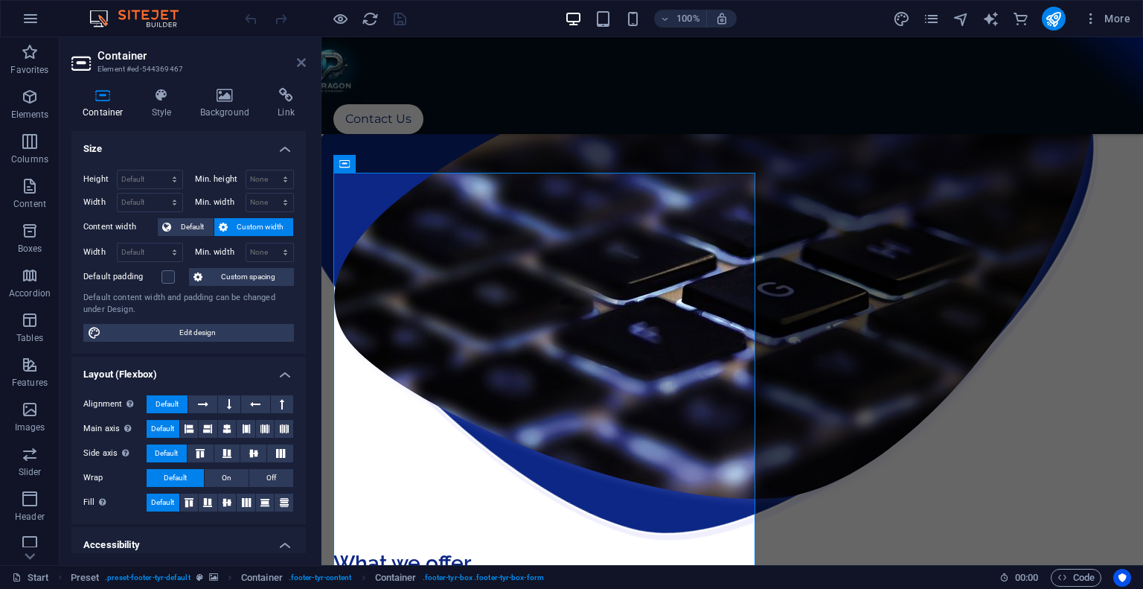
click at [303, 64] on icon at bounding box center [301, 63] width 9 height 12
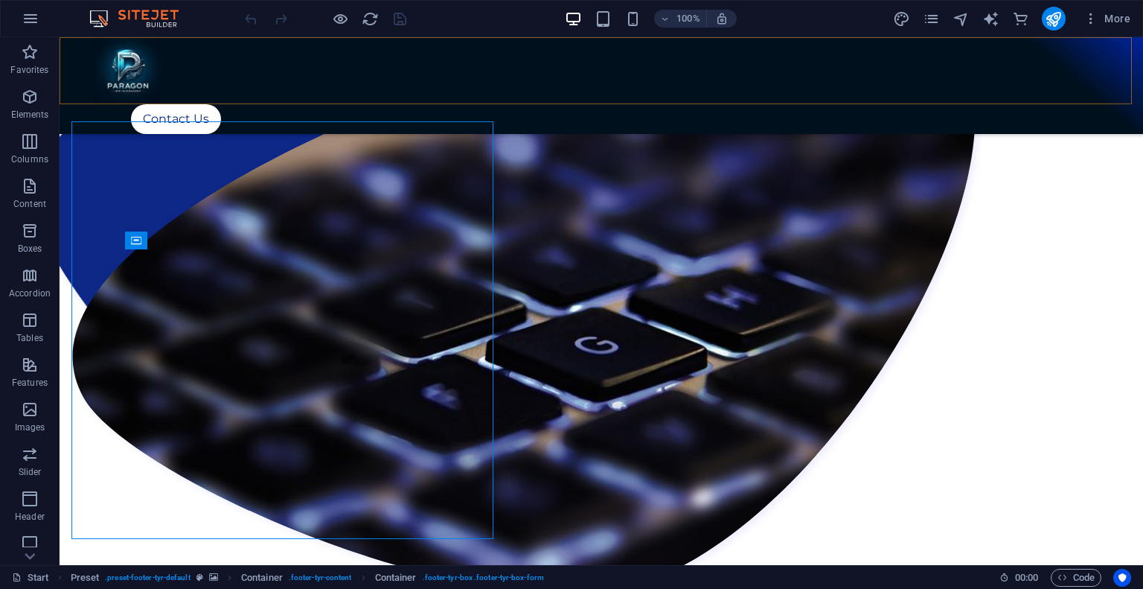
scroll to position [1235, 0]
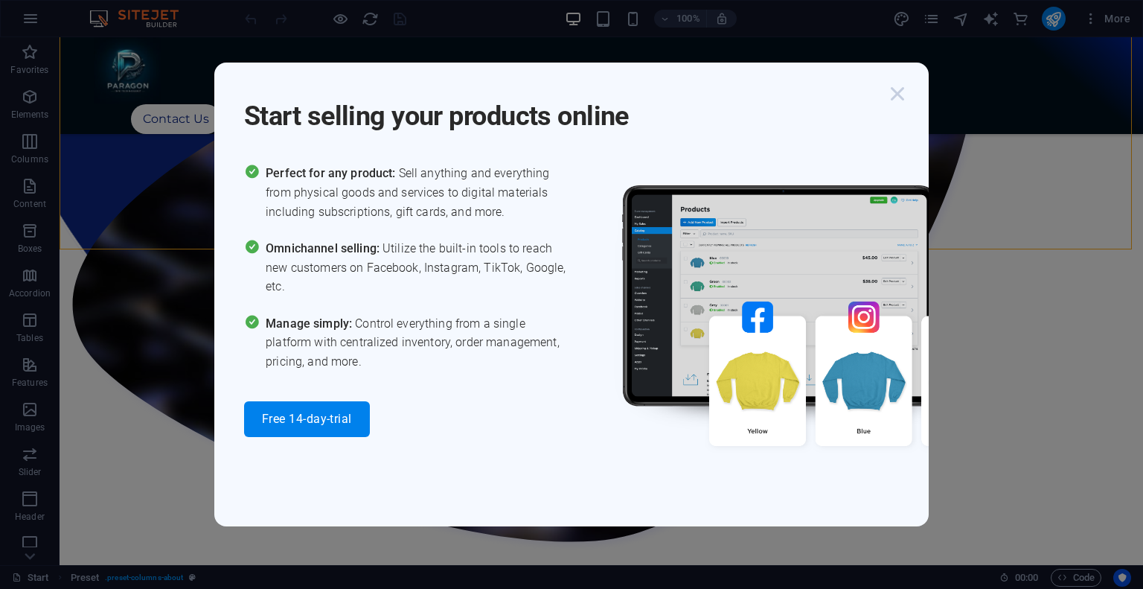
click at [894, 106] on icon "button" at bounding box center [897, 93] width 27 height 27
